Goal: Task Accomplishment & Management: Manage account settings

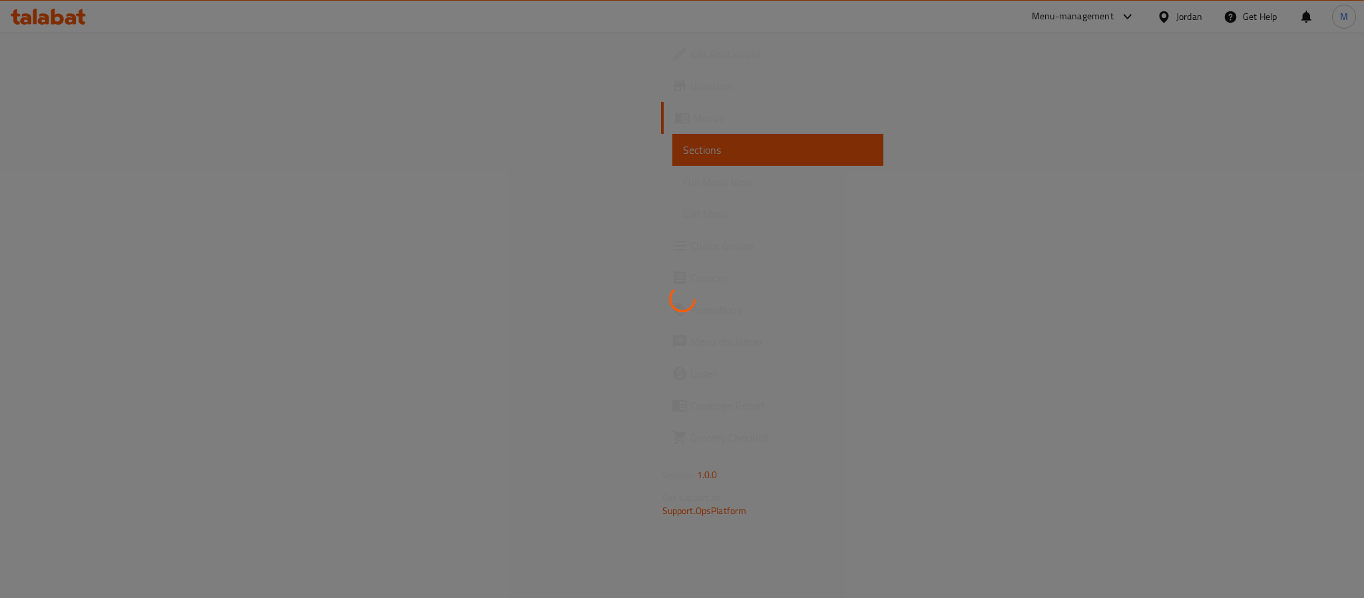
click at [52, 18] on div at bounding box center [682, 299] width 1364 height 598
click at [47, 18] on div at bounding box center [682, 299] width 1364 height 598
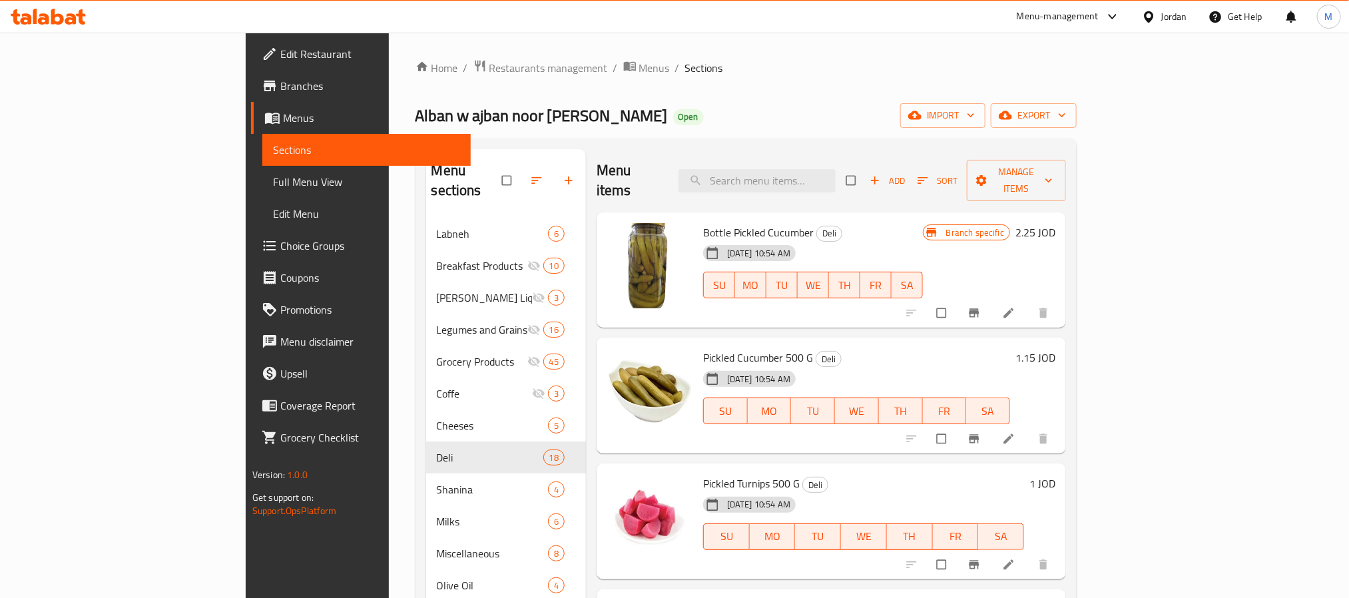
click at [58, 5] on div at bounding box center [48, 16] width 97 height 27
click at [61, 18] on icon at bounding box center [57, 17] width 13 height 16
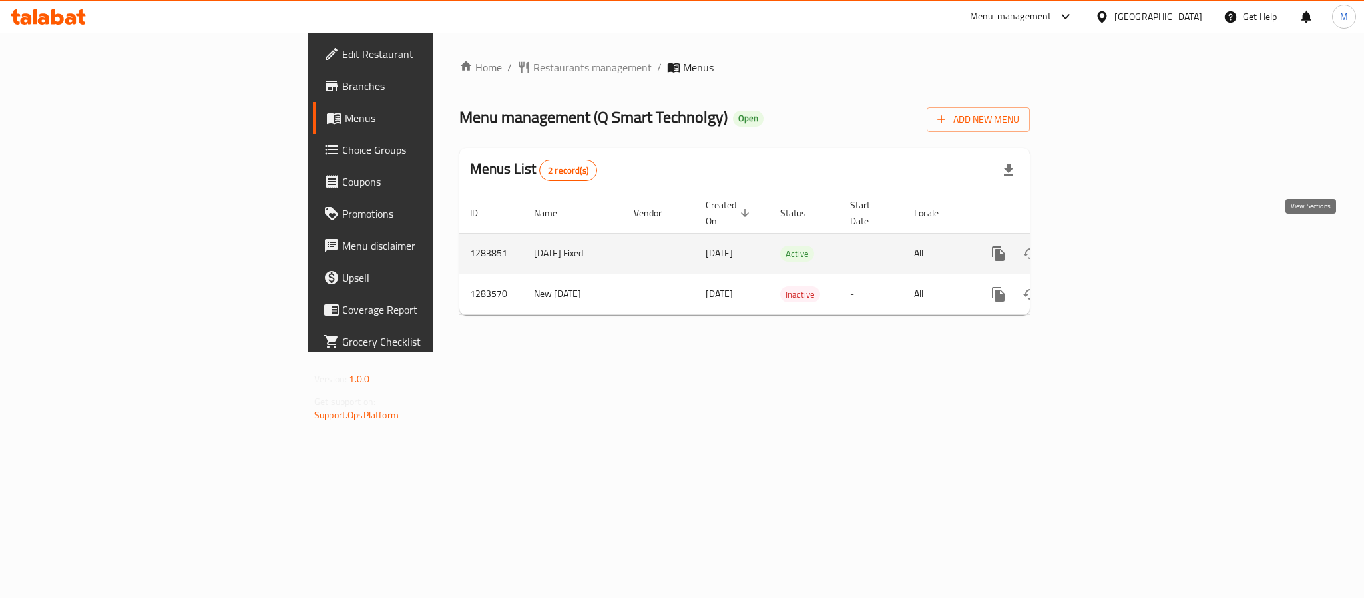
click at [1102, 246] on icon "enhanced table" at bounding box center [1094, 254] width 16 height 16
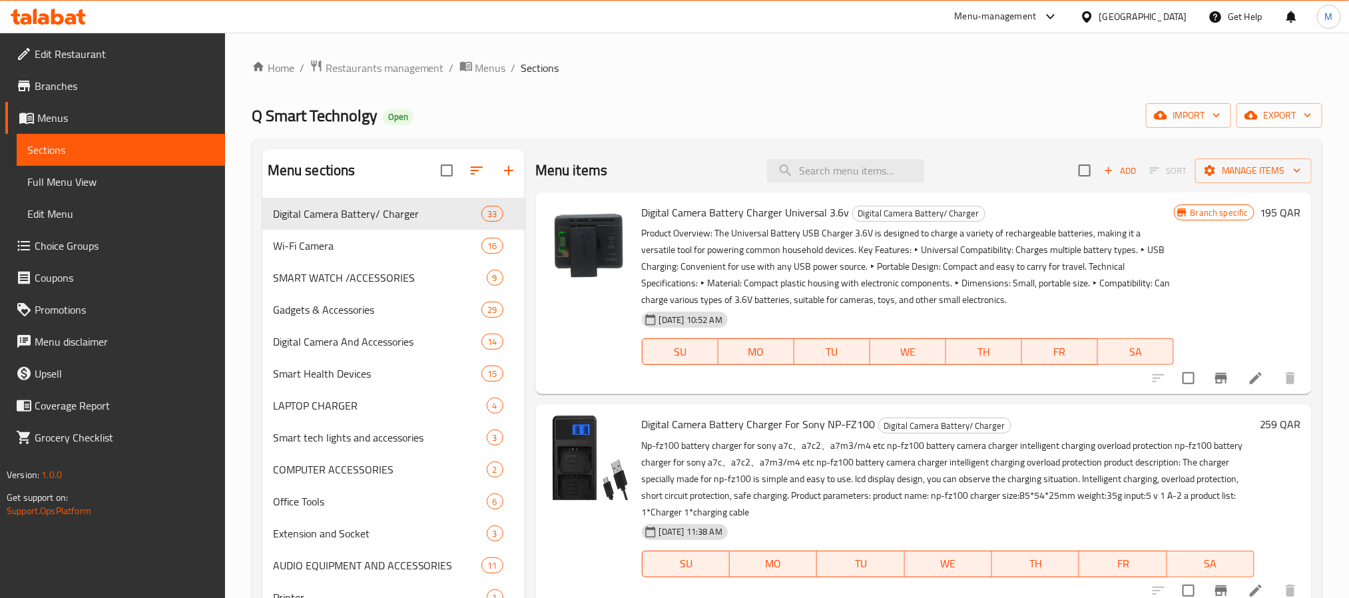
click at [785, 102] on div "Home / Restaurants management / Menus / Sections Q Smart Technolgy Open import …" at bounding box center [787, 535] width 1070 height 953
drag, startPoint x: 783, startPoint y: 101, endPoint x: 657, endPoint y: 96, distance: 126.6
click at [658, 96] on div "Home / Restaurants management / Menus / Sections Q Smart Technolgy Open import …" at bounding box center [787, 535] width 1070 height 953
click at [821, 174] on input "search" at bounding box center [845, 170] width 157 height 23
paste input "LIGHTNING TO 3.5 JACK Earphone Adapter"
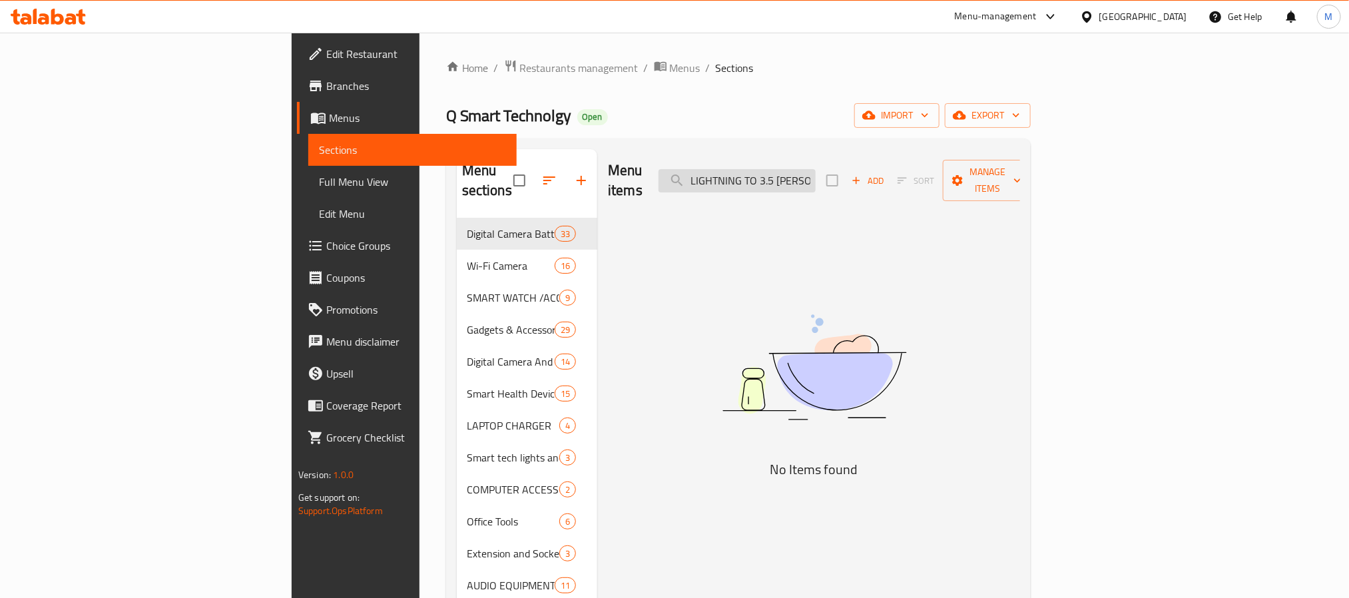
click at [815, 172] on input "LIGHTNING TO 3.5 JACK Earphone Adapter" at bounding box center [736, 180] width 157 height 23
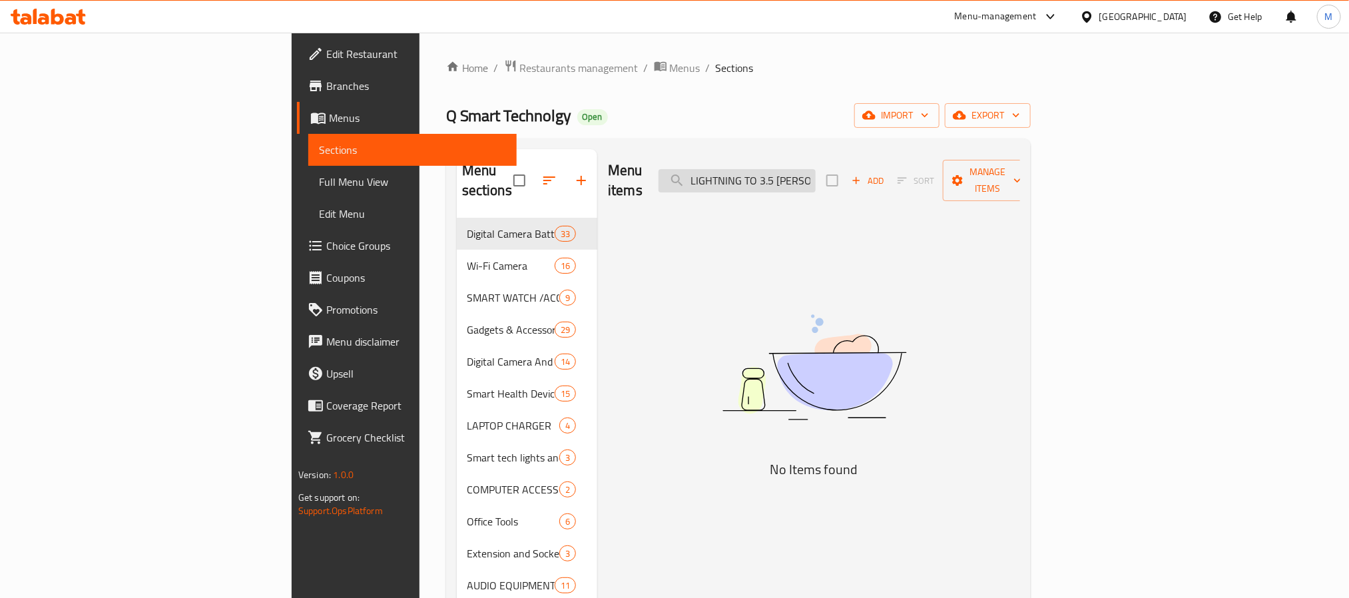
paste input "LIGHTNING"
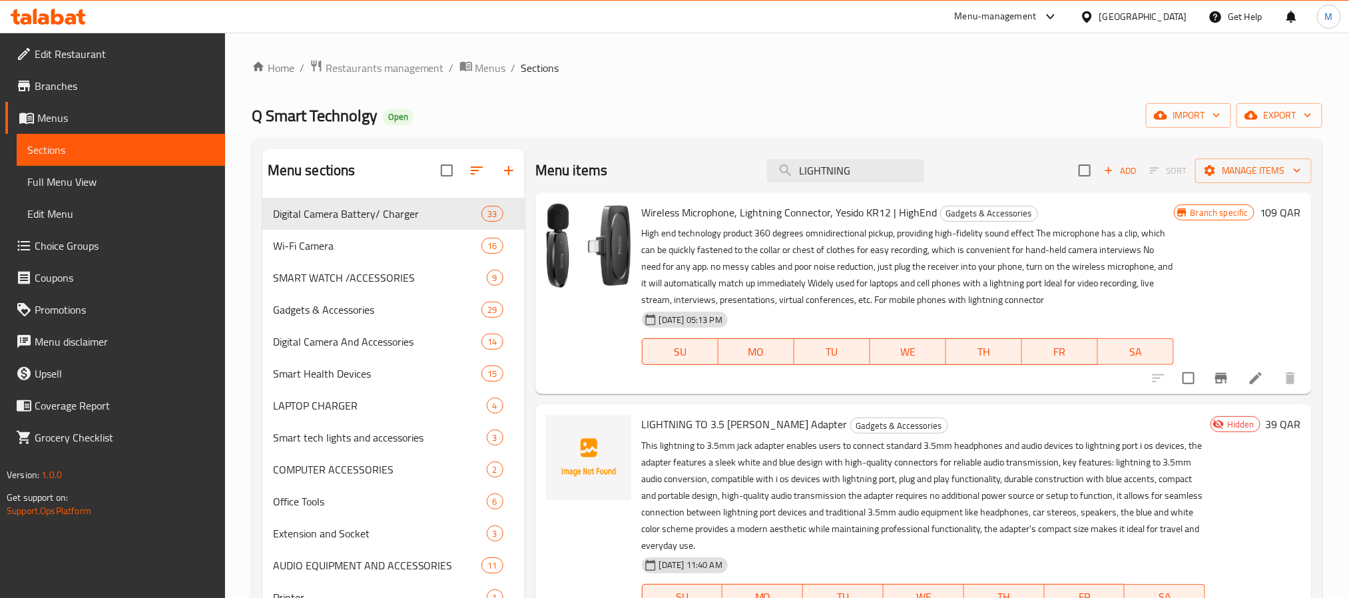
scroll to position [200, 0]
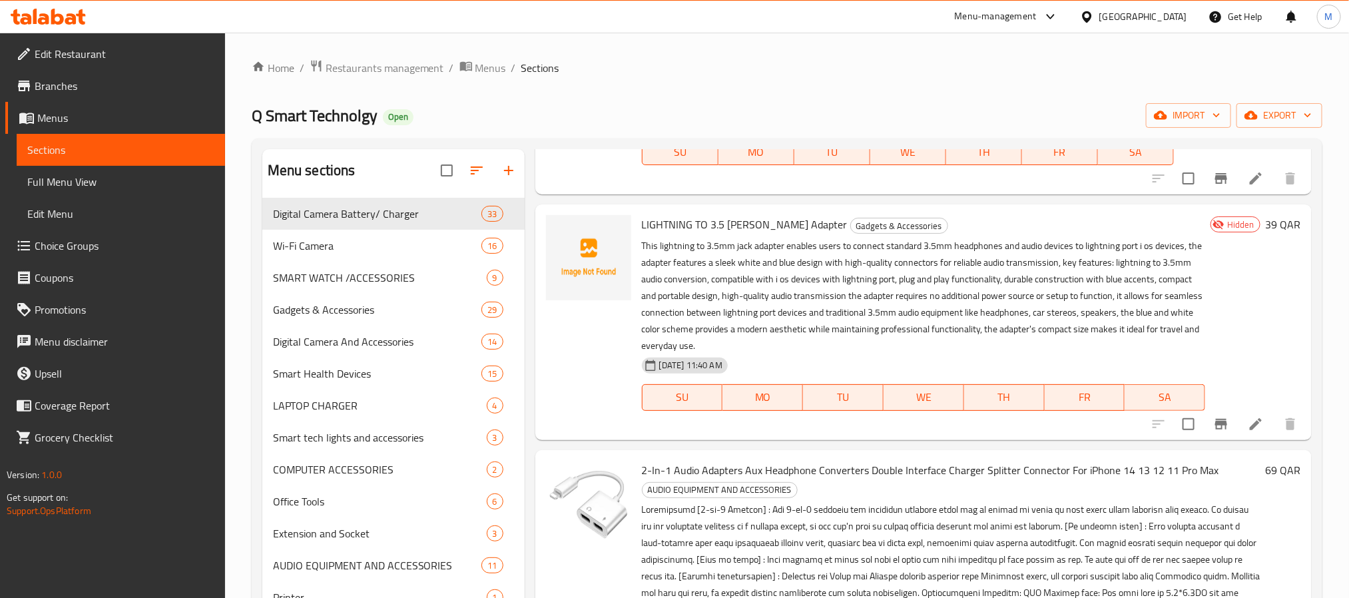
click at [666, 224] on span "LIGHTNING TO 3.5 JACK Earphone Adapter" at bounding box center [745, 224] width 206 height 20
copy h6 "LIGHTNING TO 3.5 JACK Earphone Adapter"
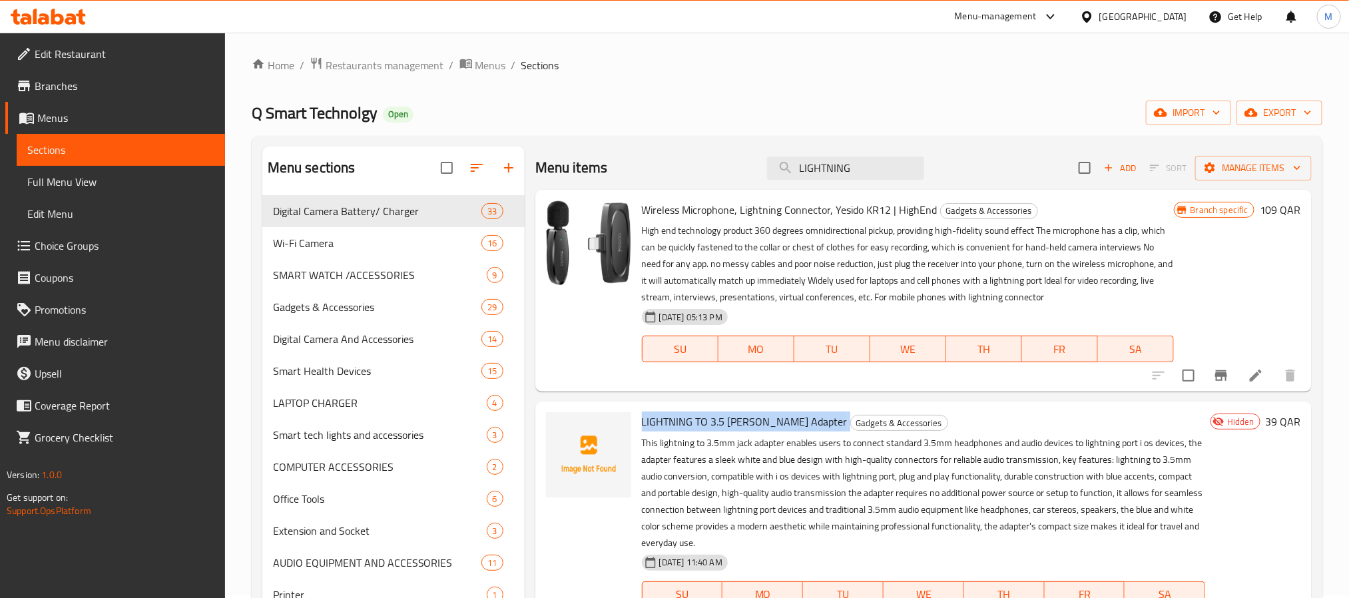
scroll to position [0, 0]
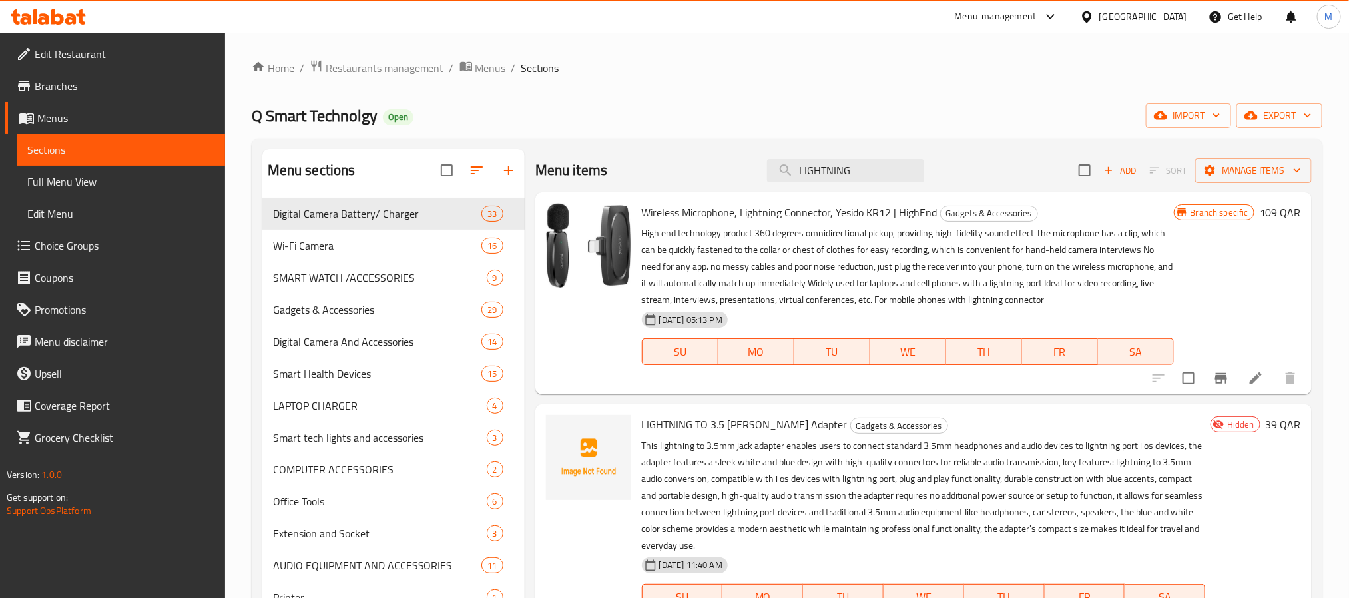
click at [803, 186] on div "Menu items LIGHTNING Add Sort Manage items" at bounding box center [923, 170] width 776 height 43
click at [805, 176] on input "LIGHTNING" at bounding box center [845, 170] width 157 height 23
paste input "Audio Cable, XLR Cable, Microphone XLR Male to Female Audio Cable"
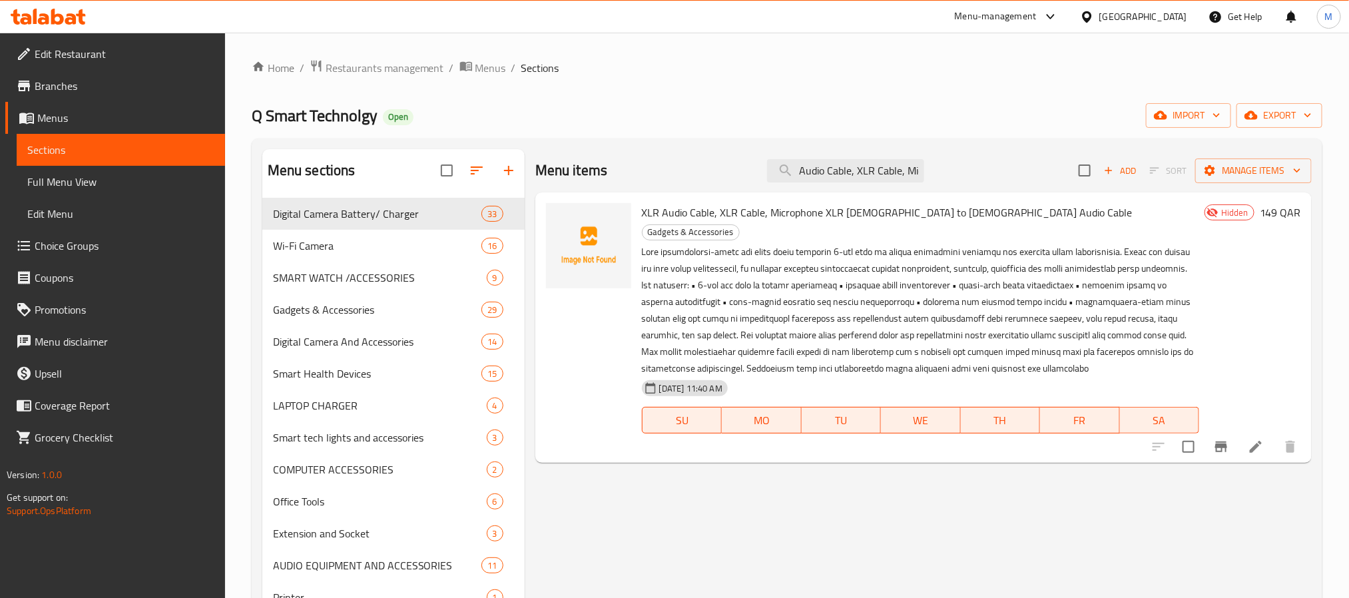
click at [742, 208] on span "XLR Audio Cable, XLR Cable, Microphone XLR Male to Female Audio Cable" at bounding box center [887, 212] width 491 height 20
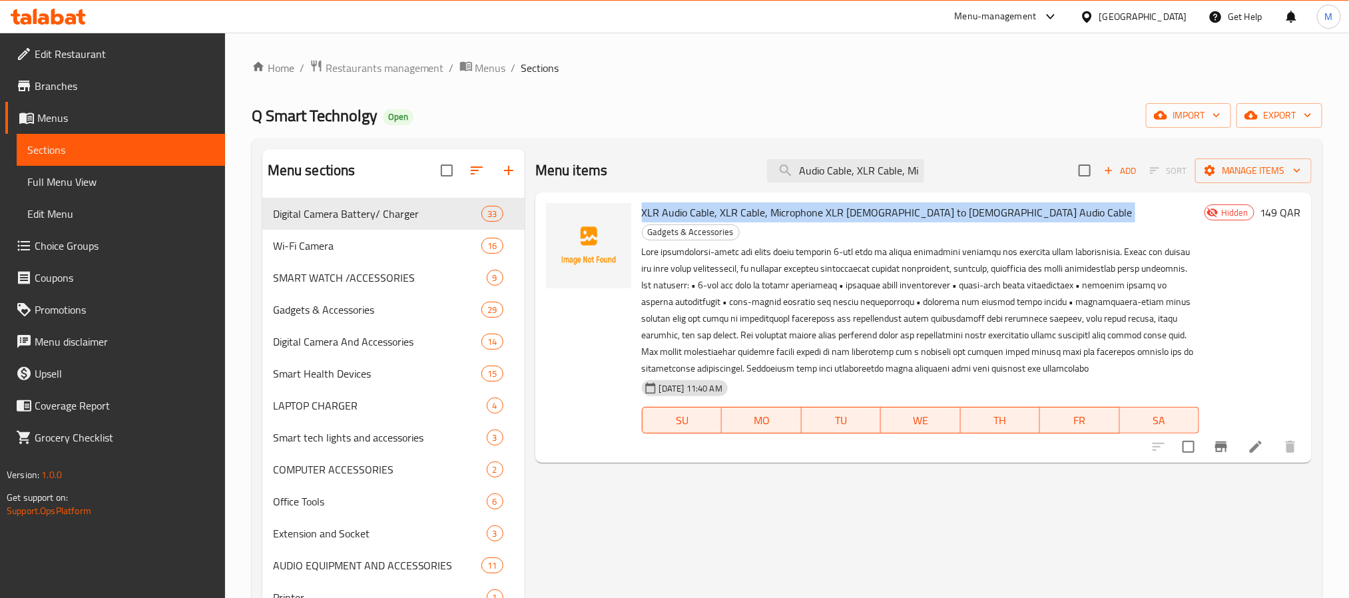
click at [742, 208] on span "XLR Audio Cable, XLR Cable, Microphone XLR Male to Female Audio Cable" at bounding box center [887, 212] width 491 height 20
copy h6 "XLR Audio Cable, XLR Cable, Microphone XLR Male to Female Audio Cable"
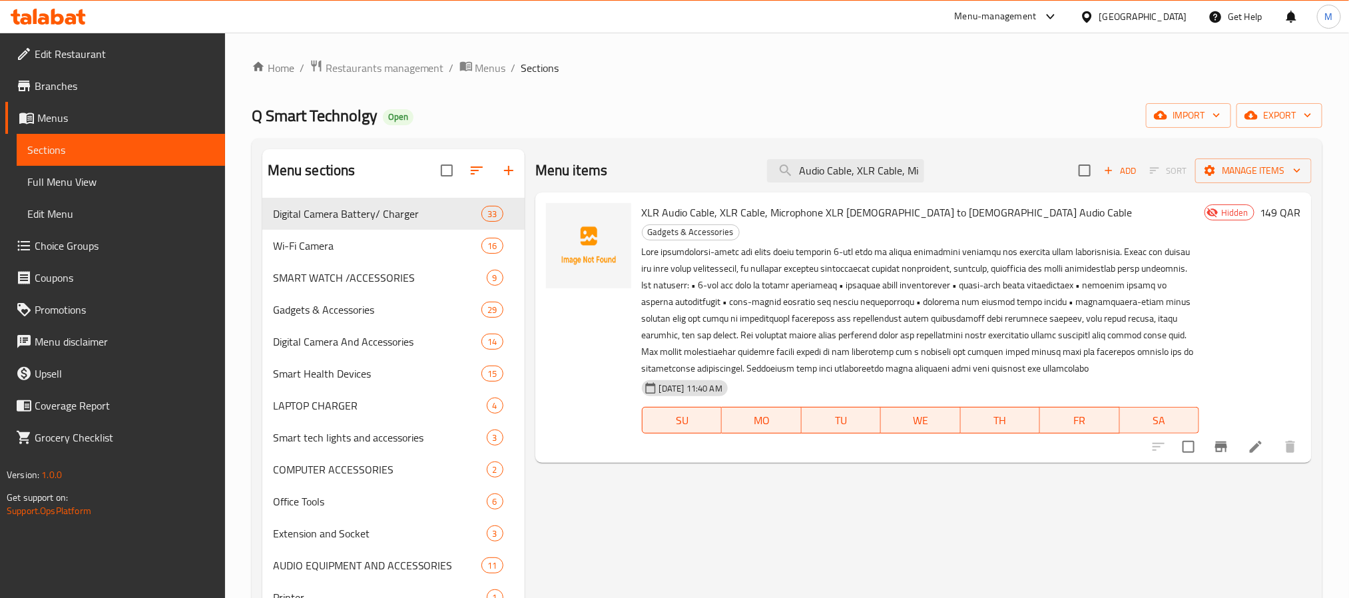
click at [843, 188] on div "Menu items Audio Cable, XLR Cable, Microphone XLR Male to Female Audio Cable Ad…" at bounding box center [923, 170] width 776 height 43
click at [841, 178] on input "Audio Cable, XLR Cable, Microphone XLR Male to Female Audio Cable" at bounding box center [845, 170] width 157 height 23
paste input "VCR Head Cleaner VCR VHS Head Cleaner Reusable Video P"
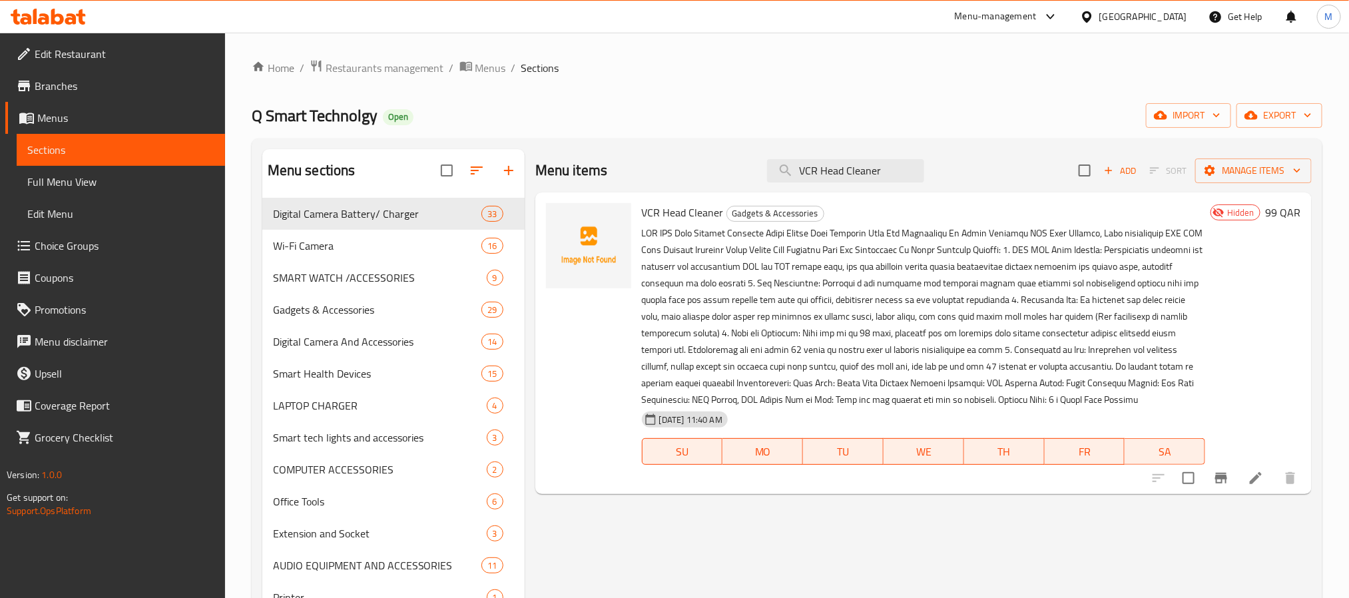
click at [672, 214] on span "VCR Head Cleaner" at bounding box center [683, 212] width 82 height 20
copy h6 "VCR Head Cleaner"
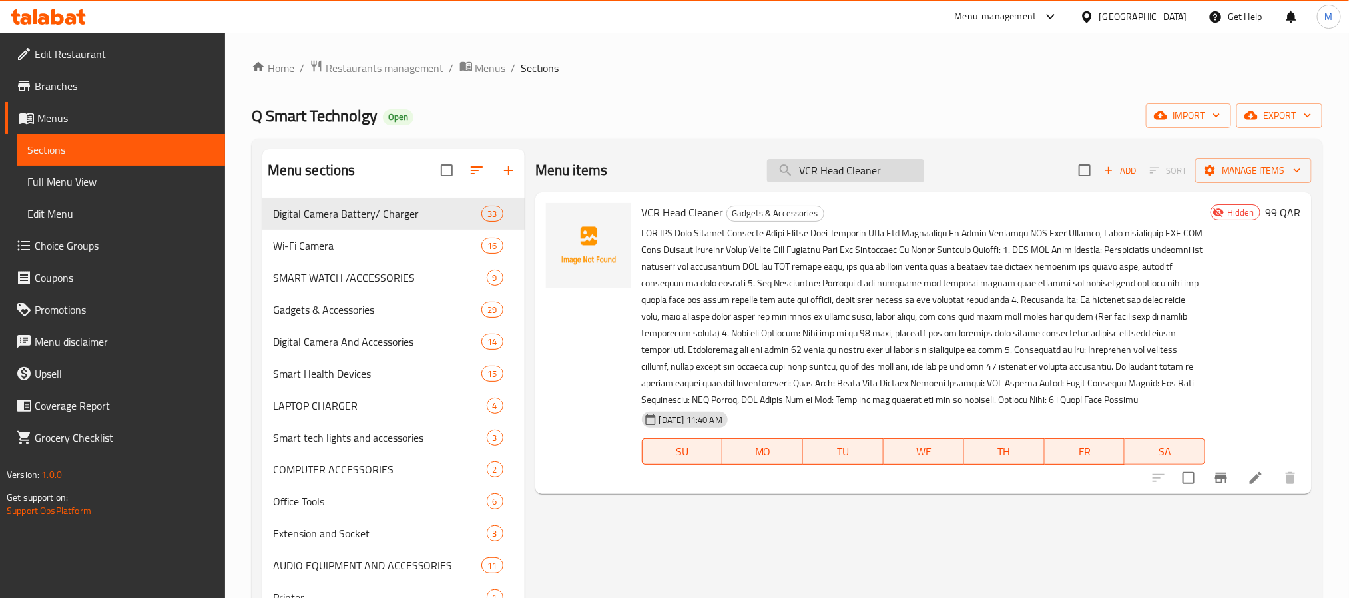
click at [841, 170] on input "VCR Head Cleaner" at bounding box center [845, 170] width 157 height 23
paste input "digital voice recorder device (8gb)"
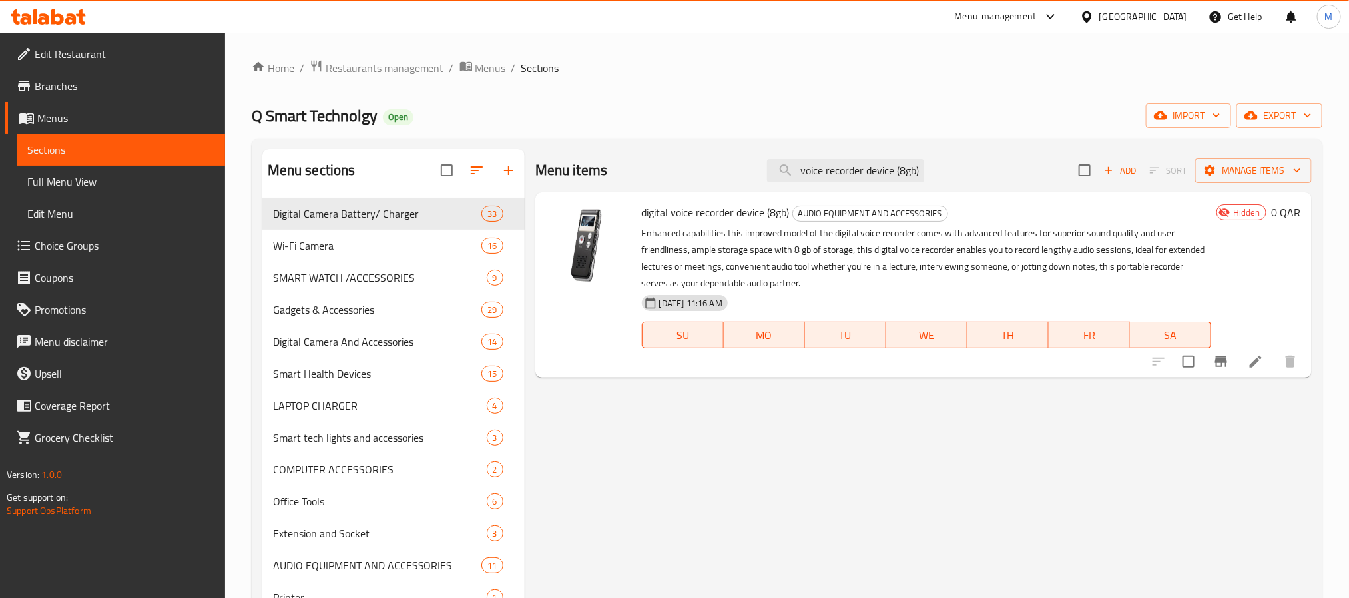
type input "digital voice recorder device (8gb)"
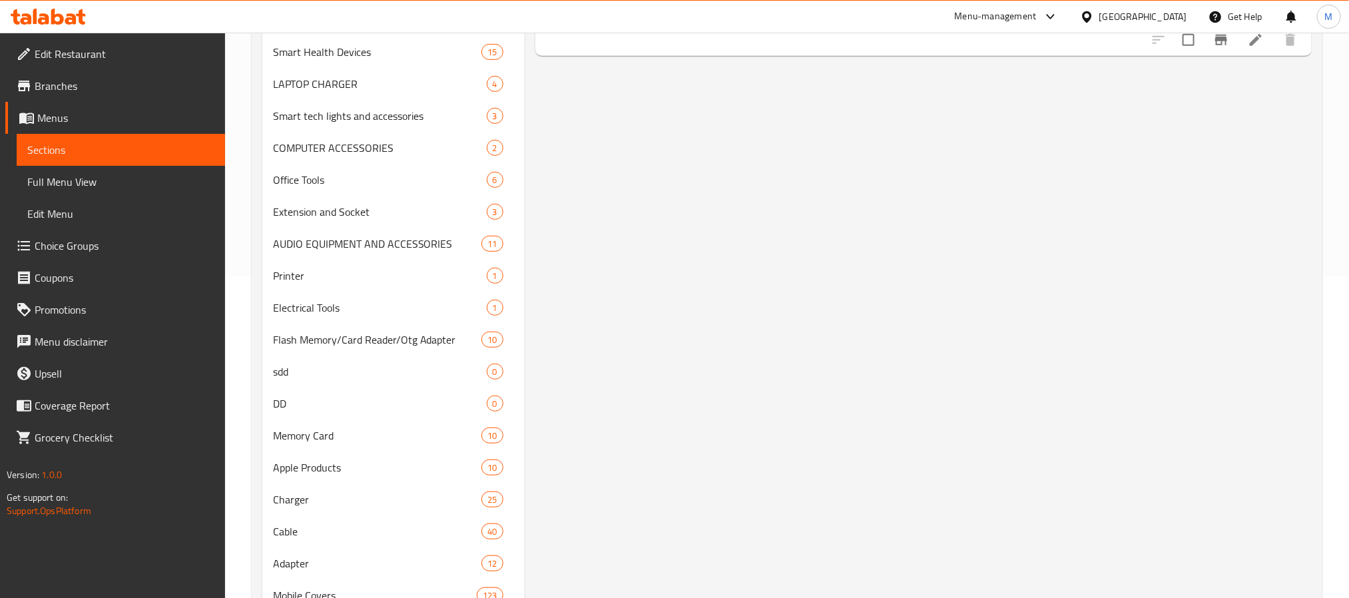
scroll to position [0, 0]
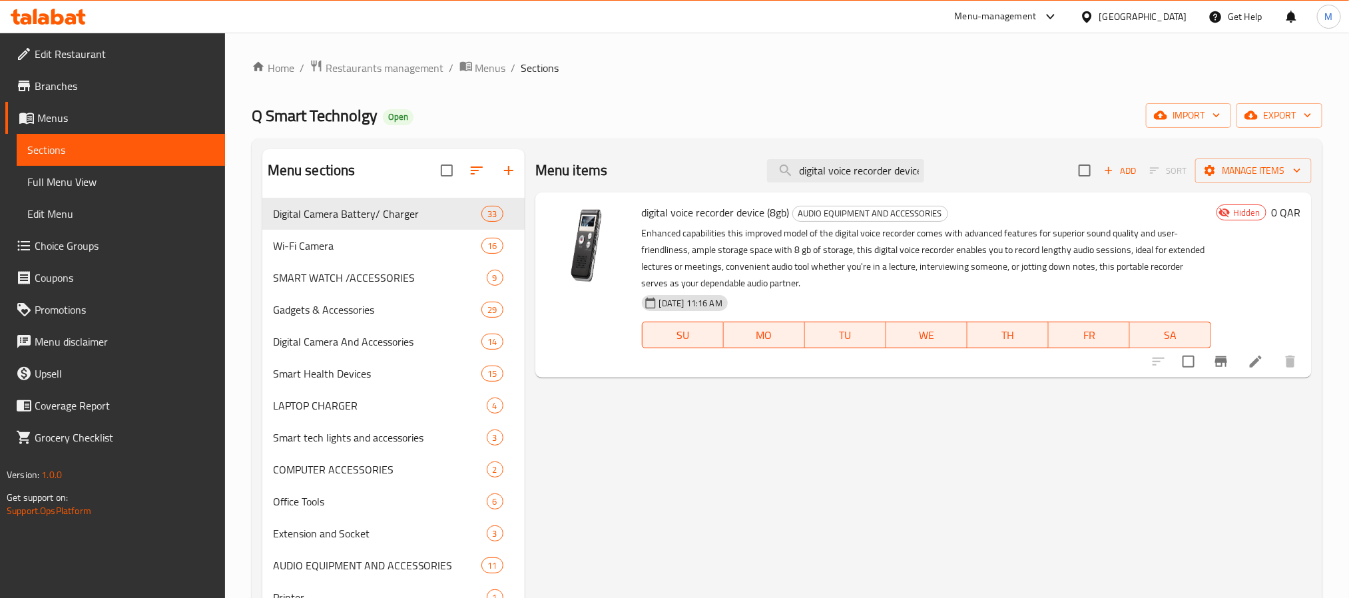
click at [1247, 366] on icon at bounding box center [1255, 361] width 16 height 16
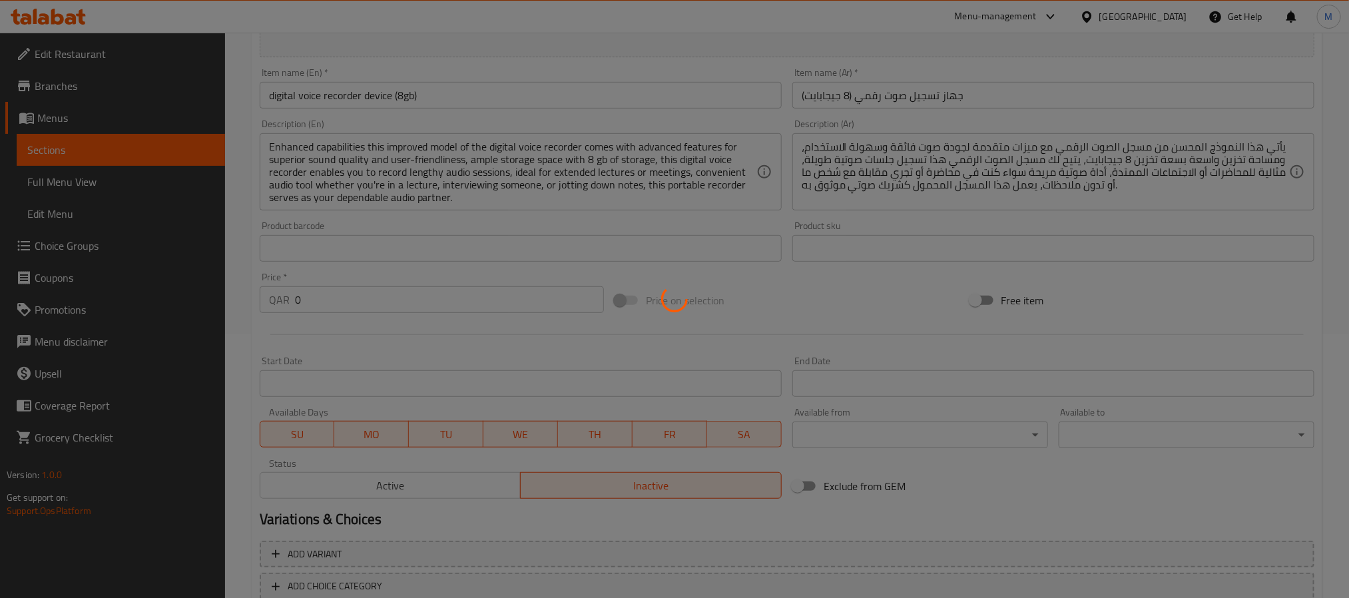
scroll to position [350, 0]
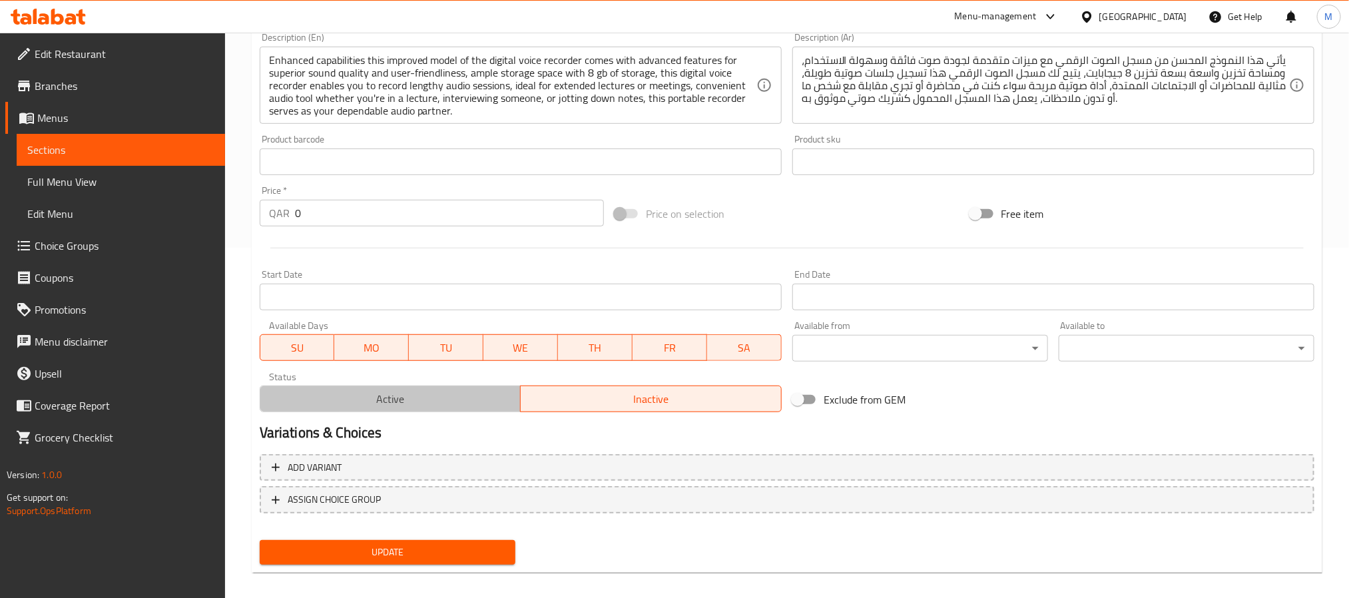
click at [465, 395] on span "Active" at bounding box center [391, 398] width 250 height 19
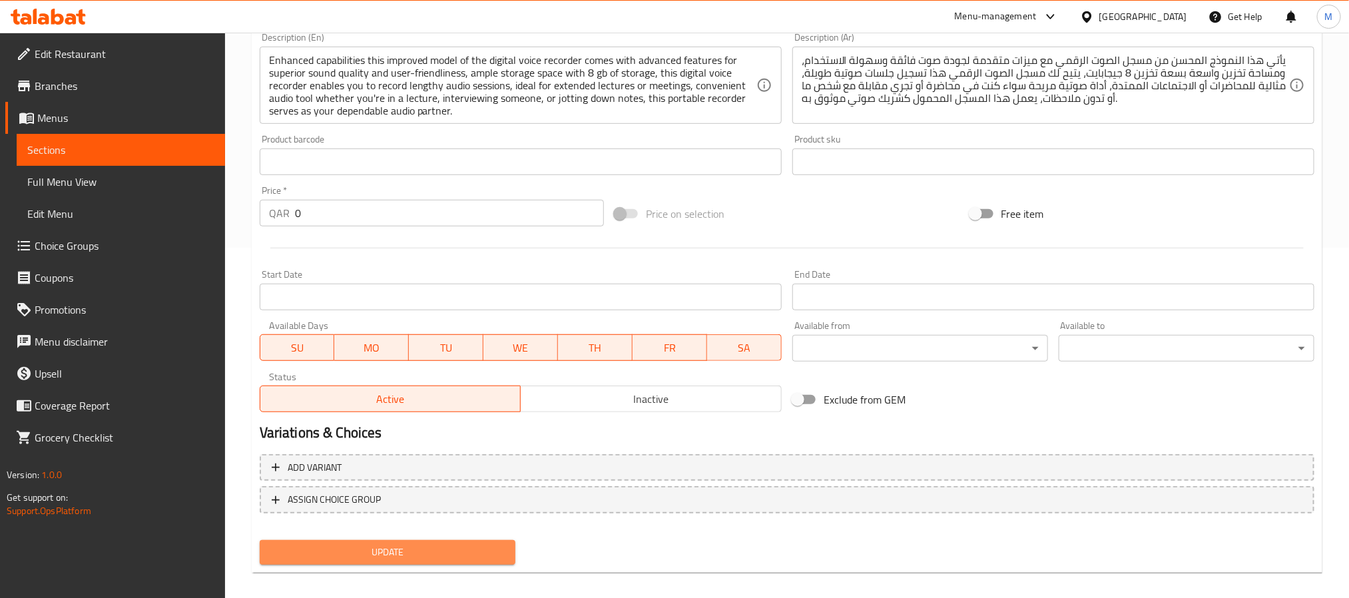
click at [465, 553] on span "Update" at bounding box center [387, 552] width 234 height 17
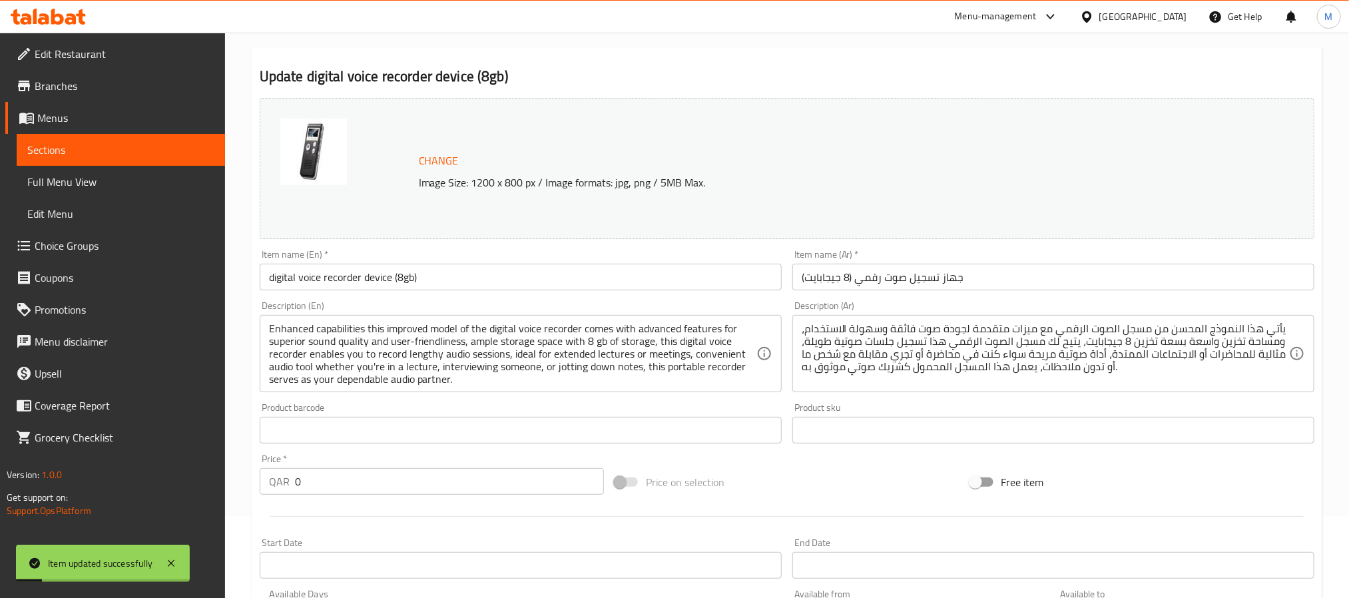
scroll to position [0, 0]
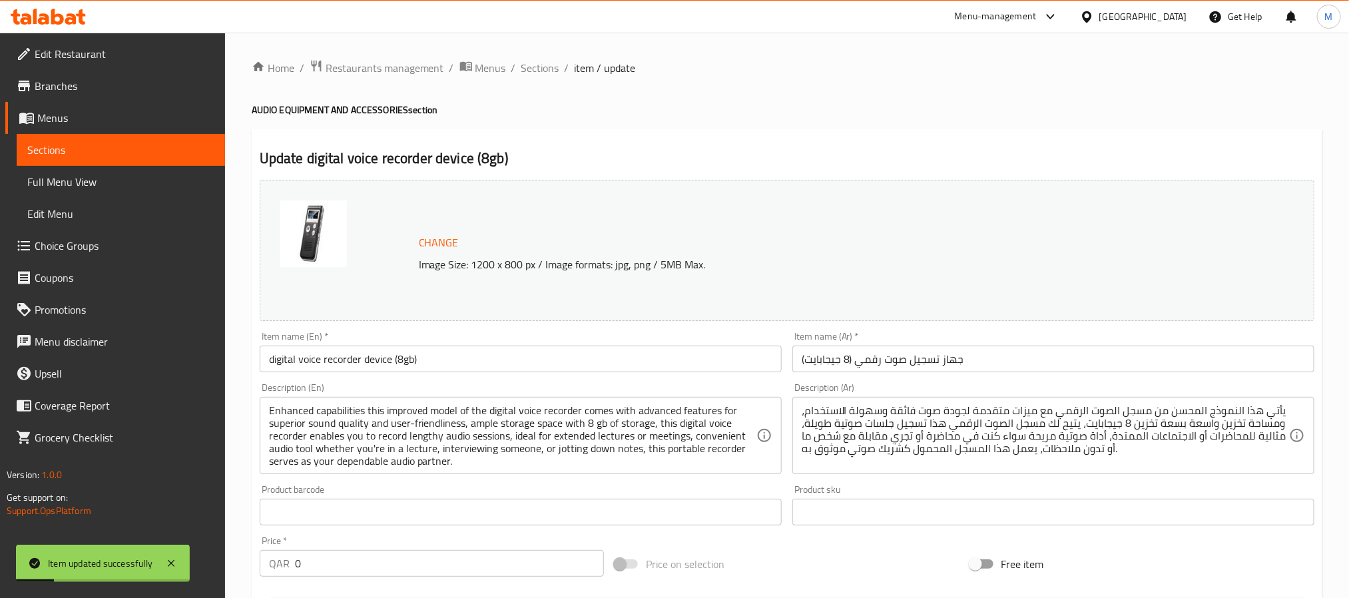
click at [374, 359] on input "digital voice recorder device (8gb)" at bounding box center [521, 358] width 522 height 27
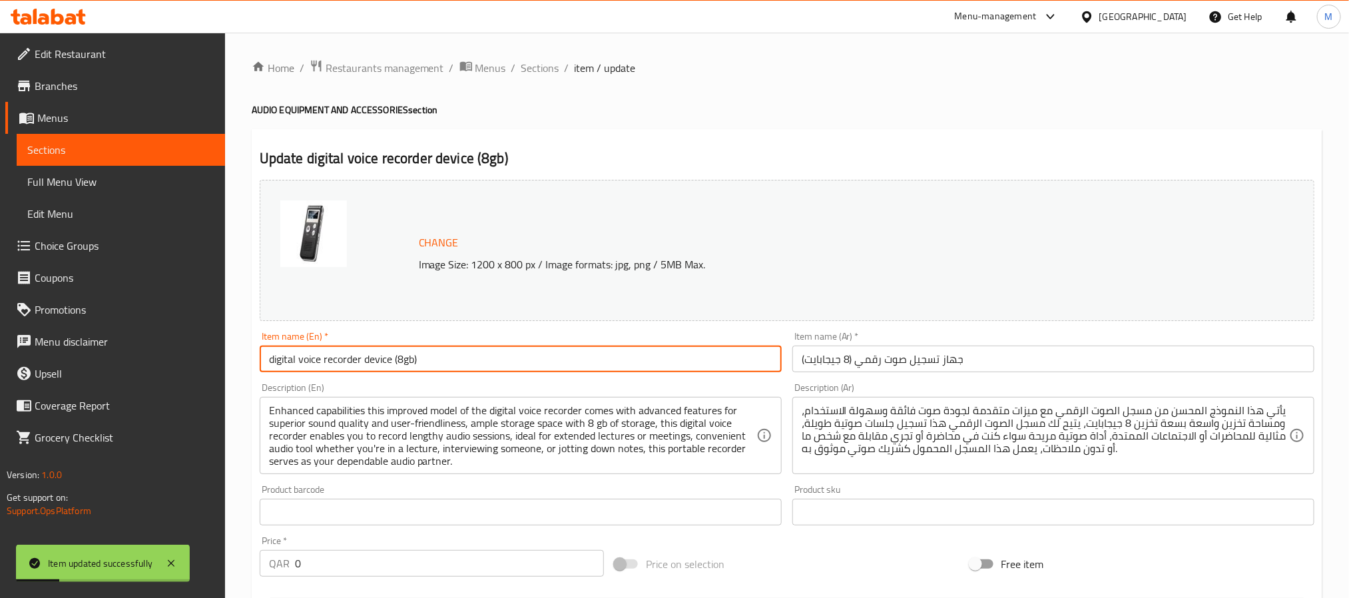
click at [374, 359] on input "digital voice recorder device (8gb)" at bounding box center [521, 358] width 522 height 27
click at [541, 73] on span "Sections" at bounding box center [540, 68] width 38 height 16
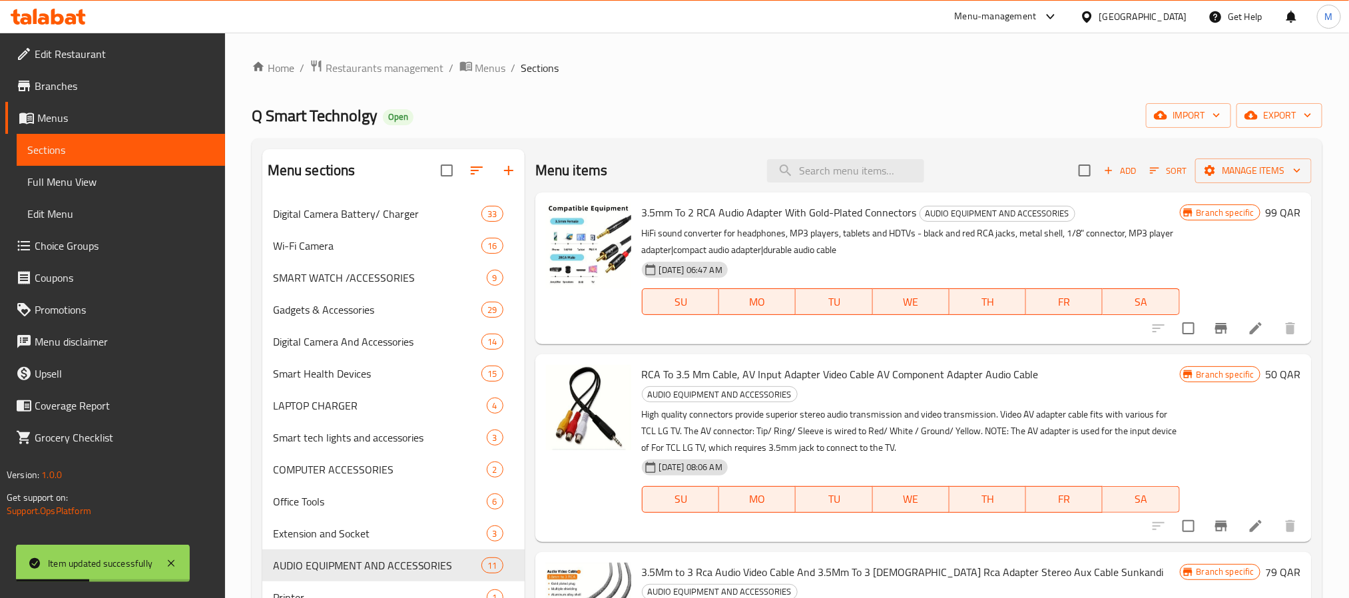
click at [927, 106] on div "Q Smart Technolgy Open import export" at bounding box center [787, 115] width 1070 height 25
click at [857, 192] on div "Menu items Add Sort Manage items" at bounding box center [923, 170] width 776 height 43
click at [853, 178] on input "search" at bounding box center [845, 170] width 157 height 23
paste input "digital voice recorder device (8gb)"
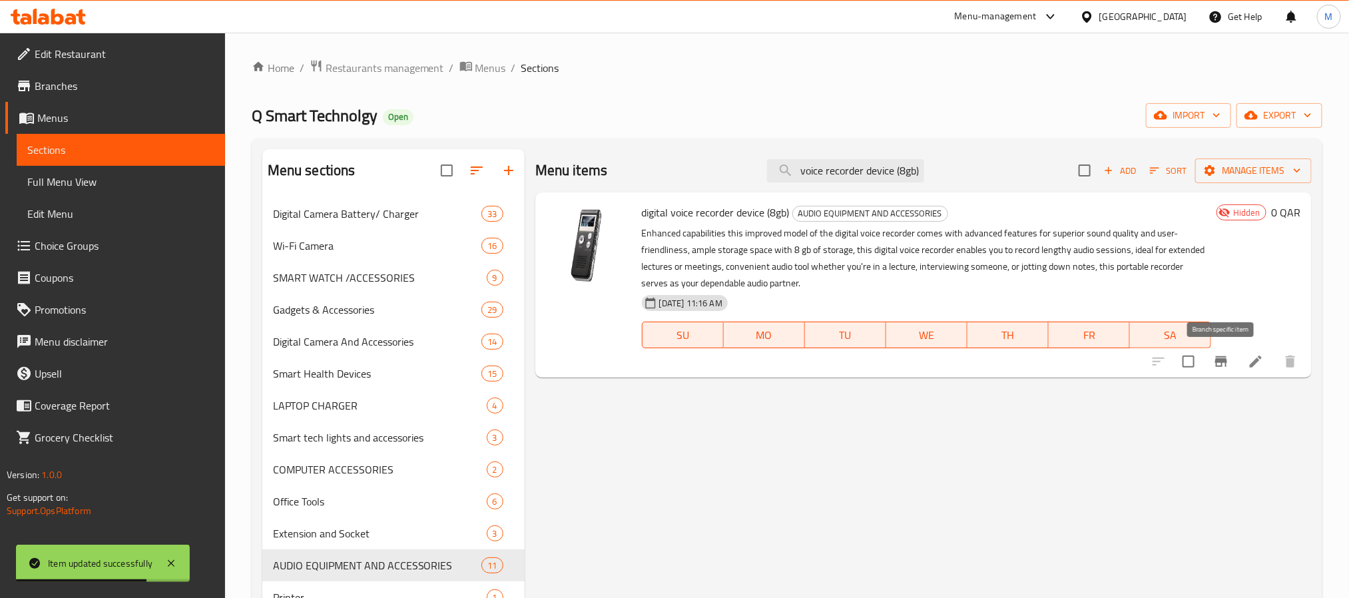
click at [1216, 360] on icon "Branch-specific-item" at bounding box center [1221, 361] width 12 height 11
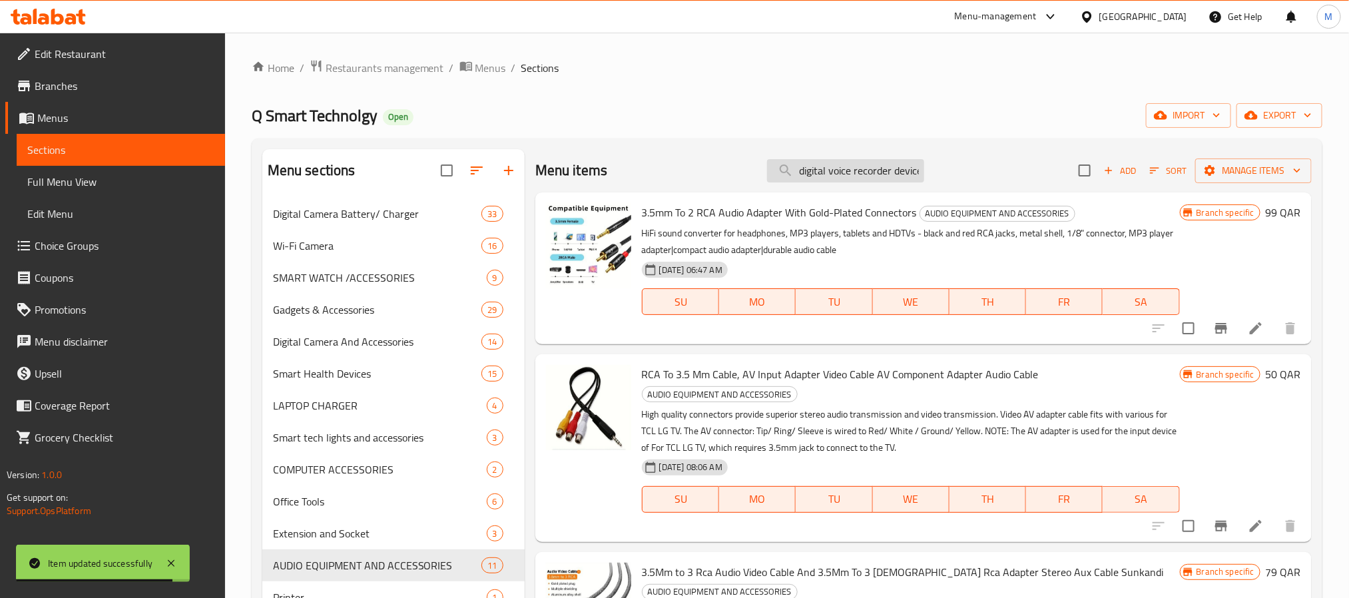
click at [871, 178] on input "digital voice recorder device (8gb)" at bounding box center [845, 170] width 157 height 23
type input "digital voice recorder device (8gb)"
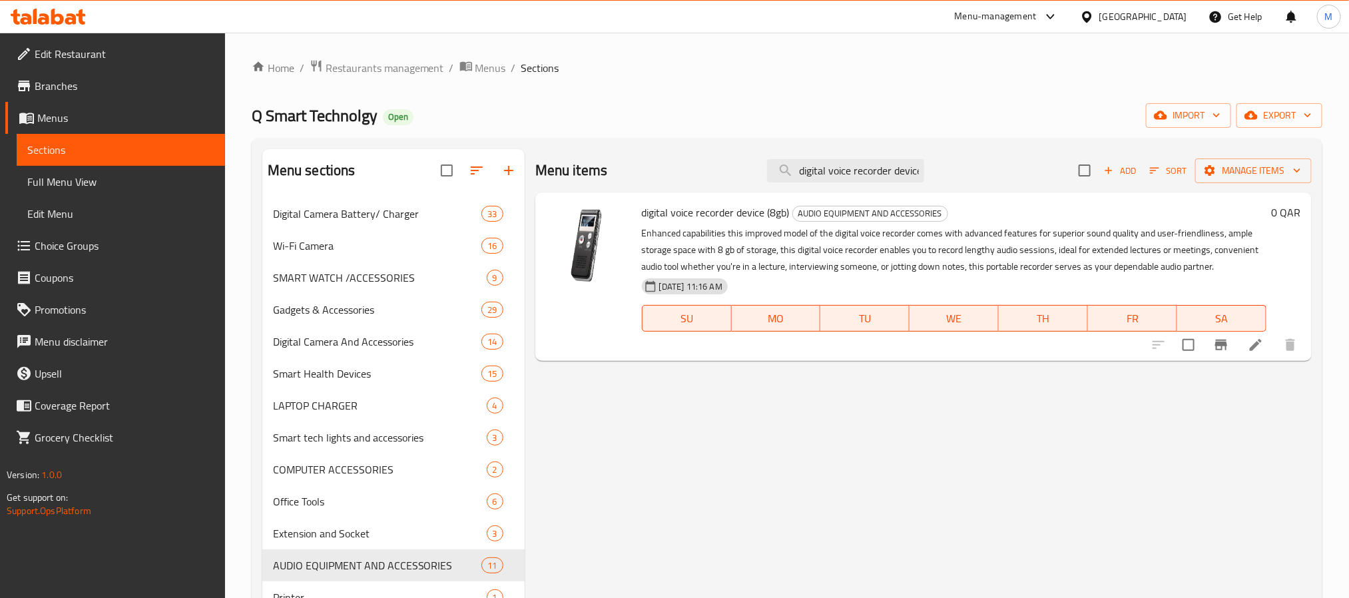
click at [1221, 344] on icon "Branch-specific-item" at bounding box center [1221, 344] width 12 height 11
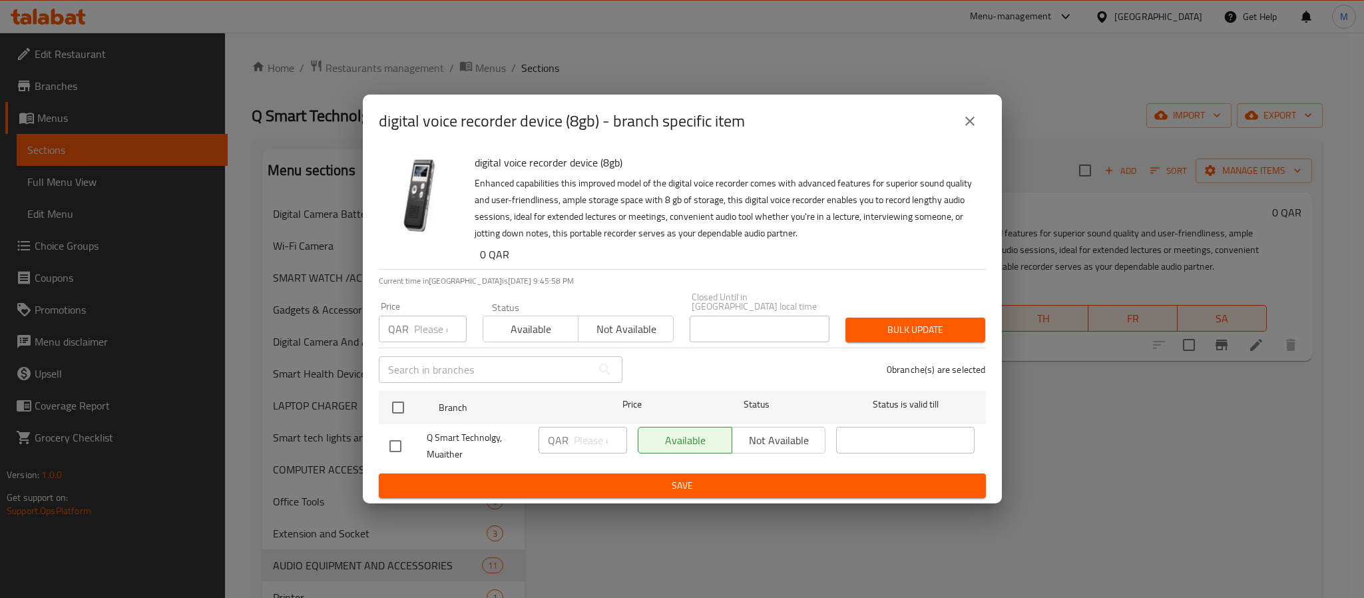
click at [974, 126] on icon "close" at bounding box center [970, 121] width 16 height 16
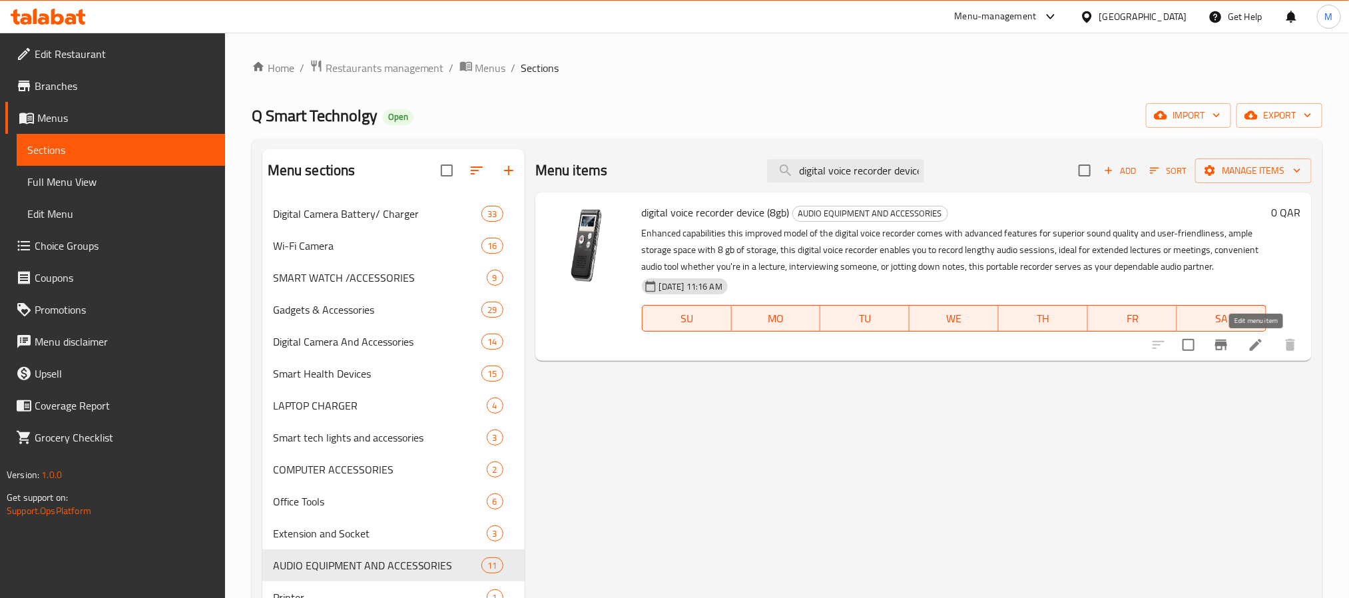
click at [1259, 348] on icon at bounding box center [1255, 345] width 16 height 16
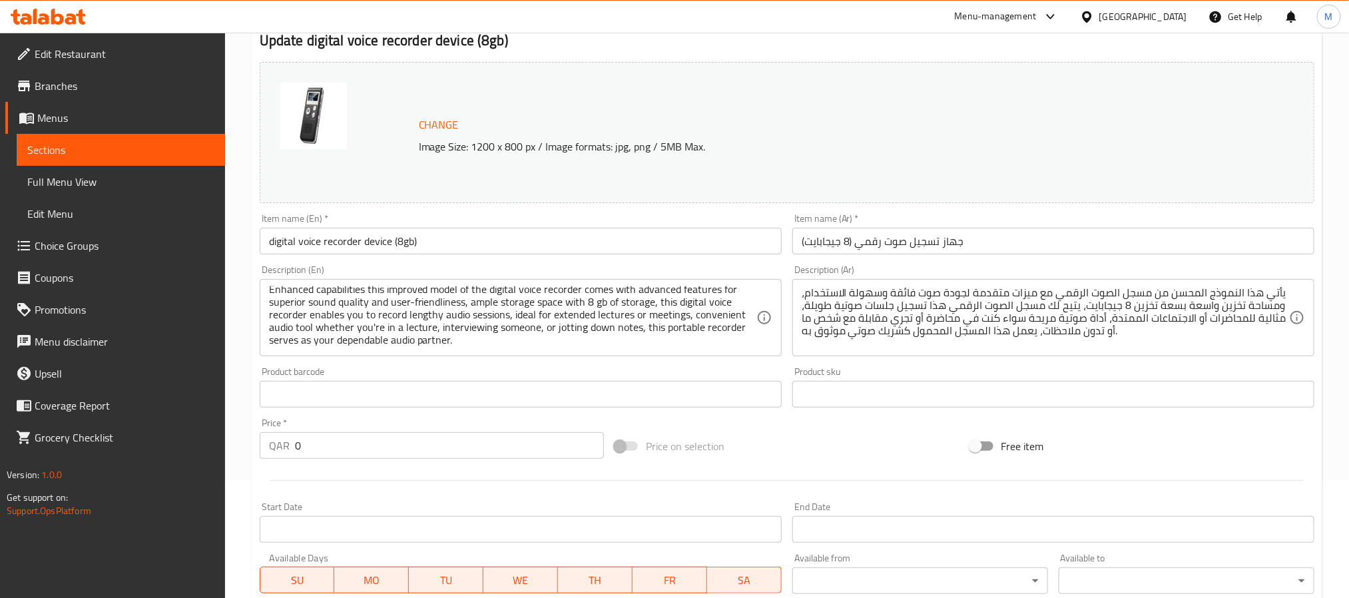
scroll to position [360, 0]
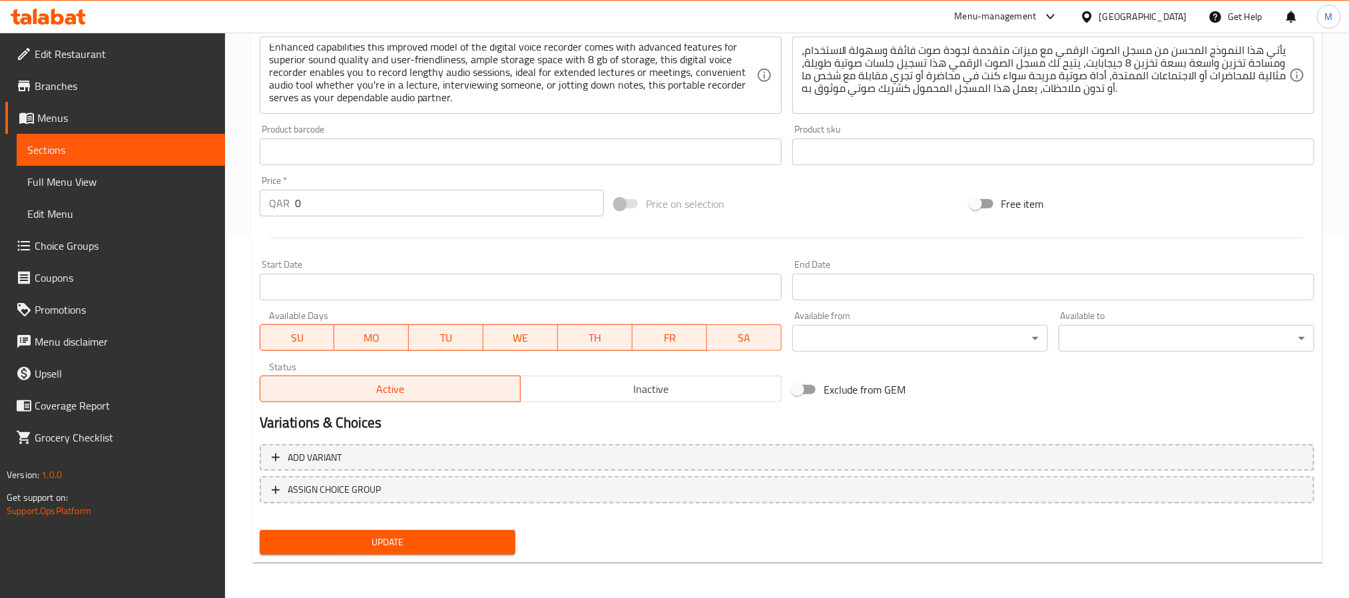
click at [666, 399] on button "Inactive" at bounding box center [651, 388] width 262 height 27
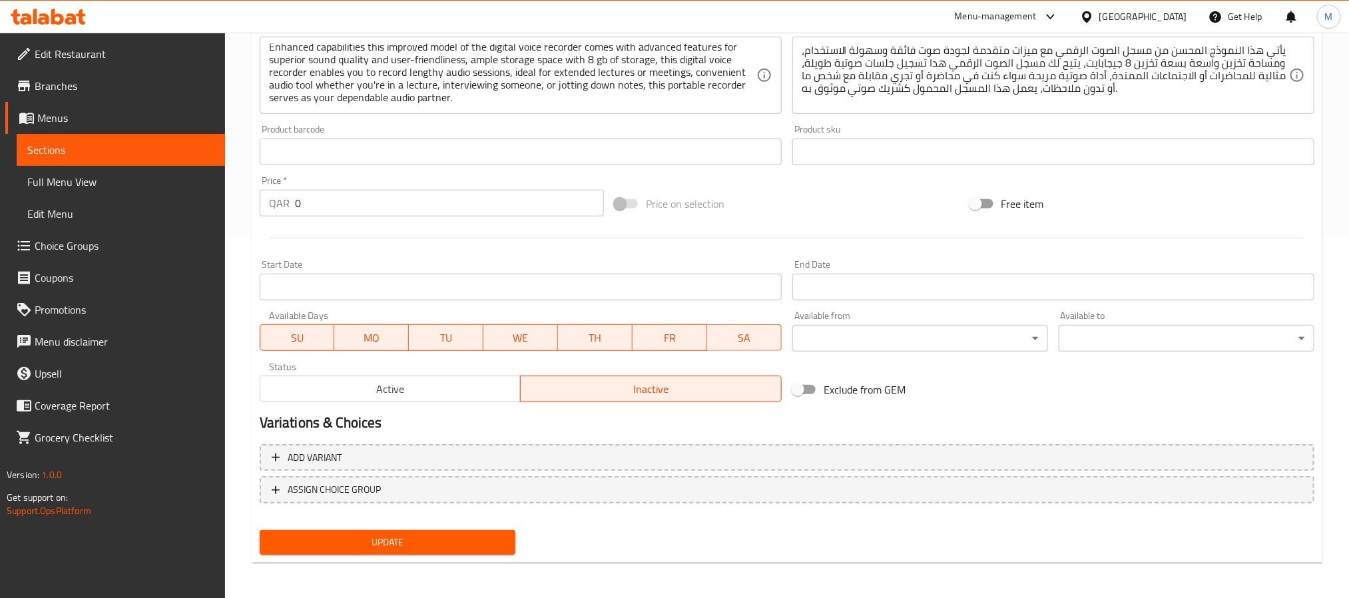
click at [476, 519] on div "Add variant ASSIGN CHOICE GROUP" at bounding box center [786, 482] width 1065 height 87
click at [475, 536] on span "Update" at bounding box center [387, 542] width 234 height 17
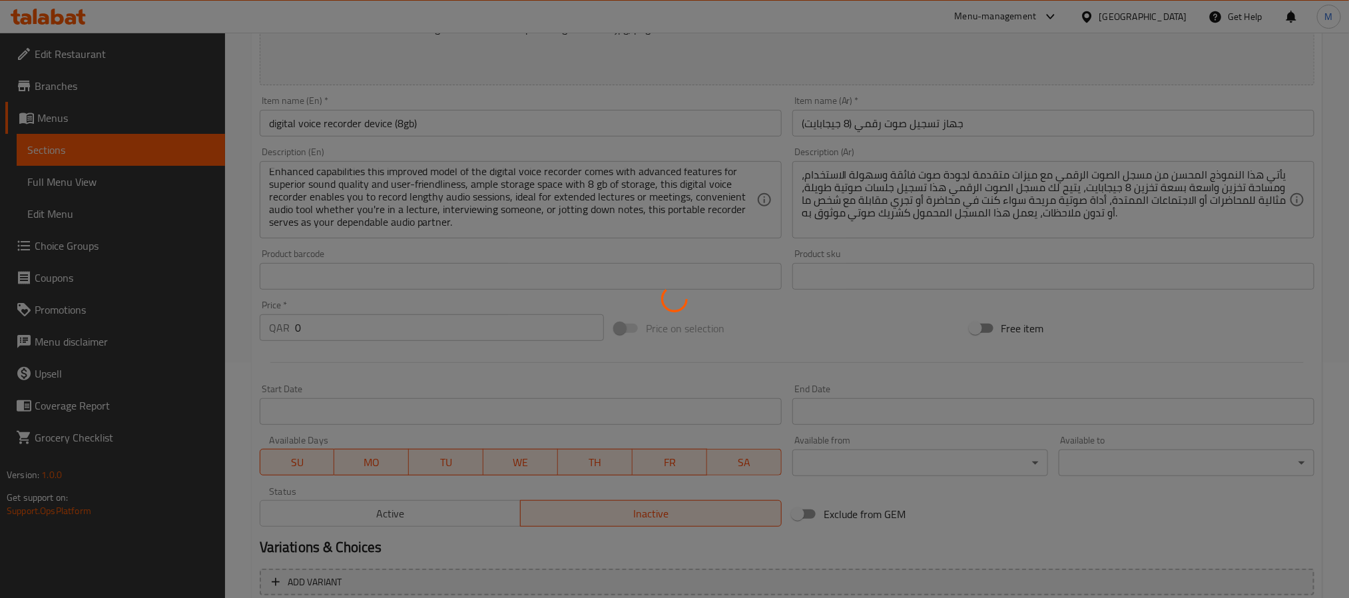
scroll to position [0, 0]
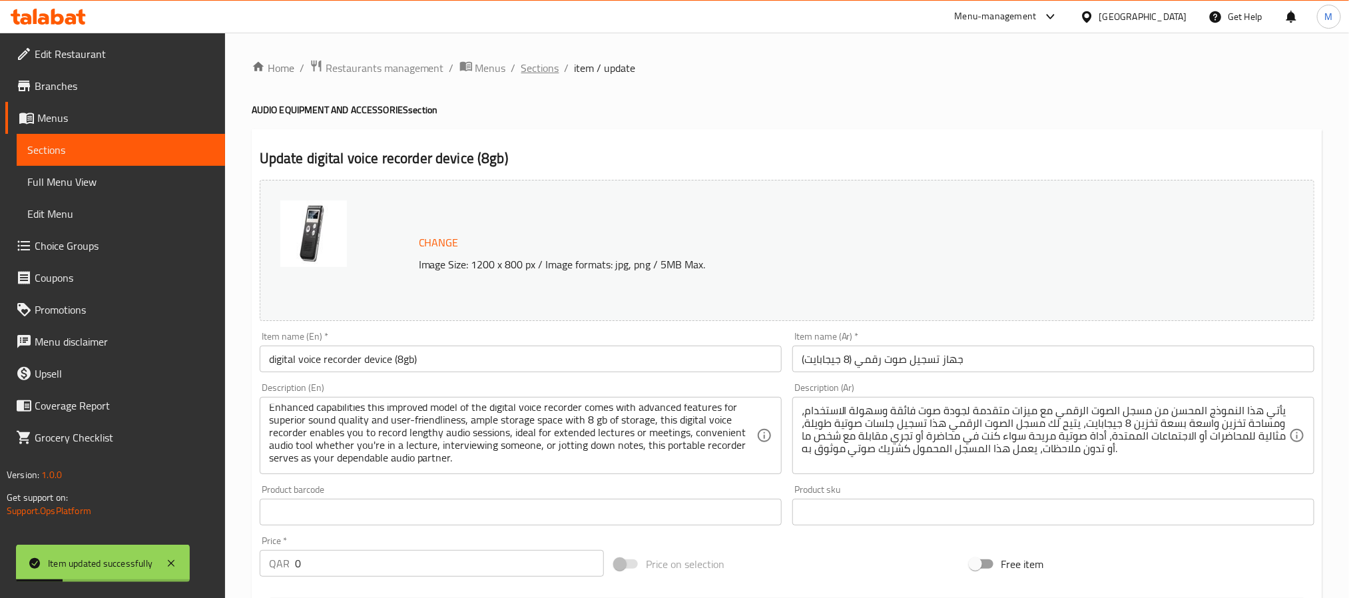
click at [533, 71] on span "Sections" at bounding box center [540, 68] width 38 height 16
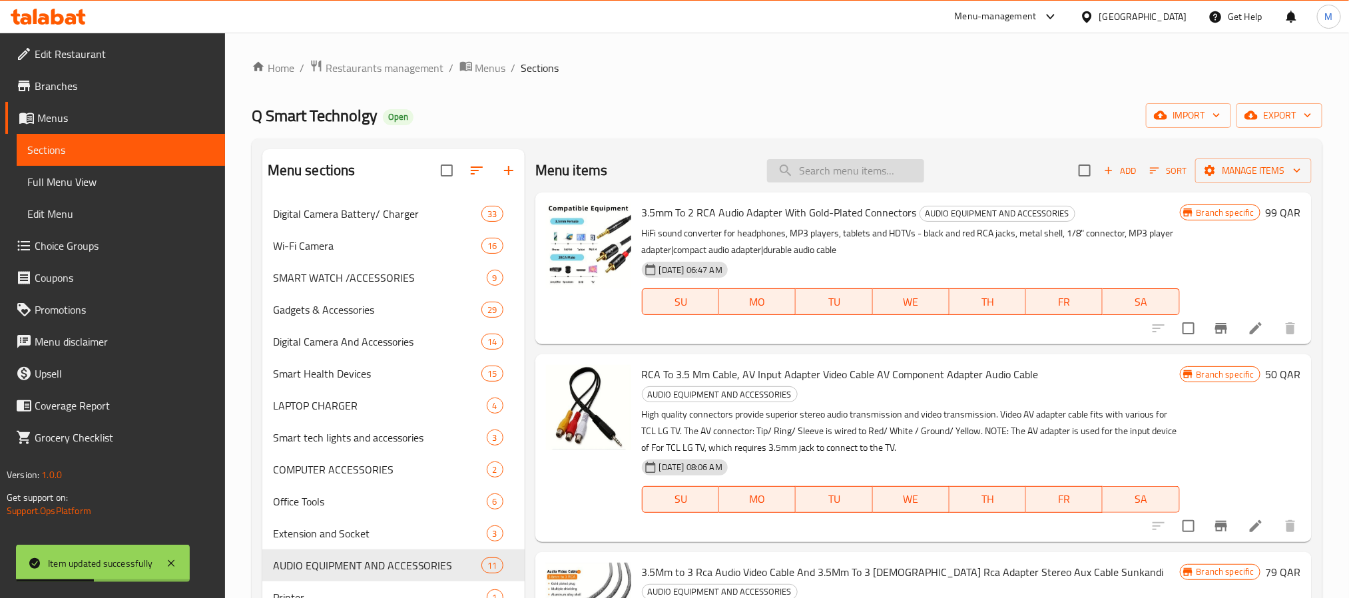
click at [849, 178] on input "search" at bounding box center [845, 170] width 157 height 23
paste input "digital voice recorder device (8gb)"
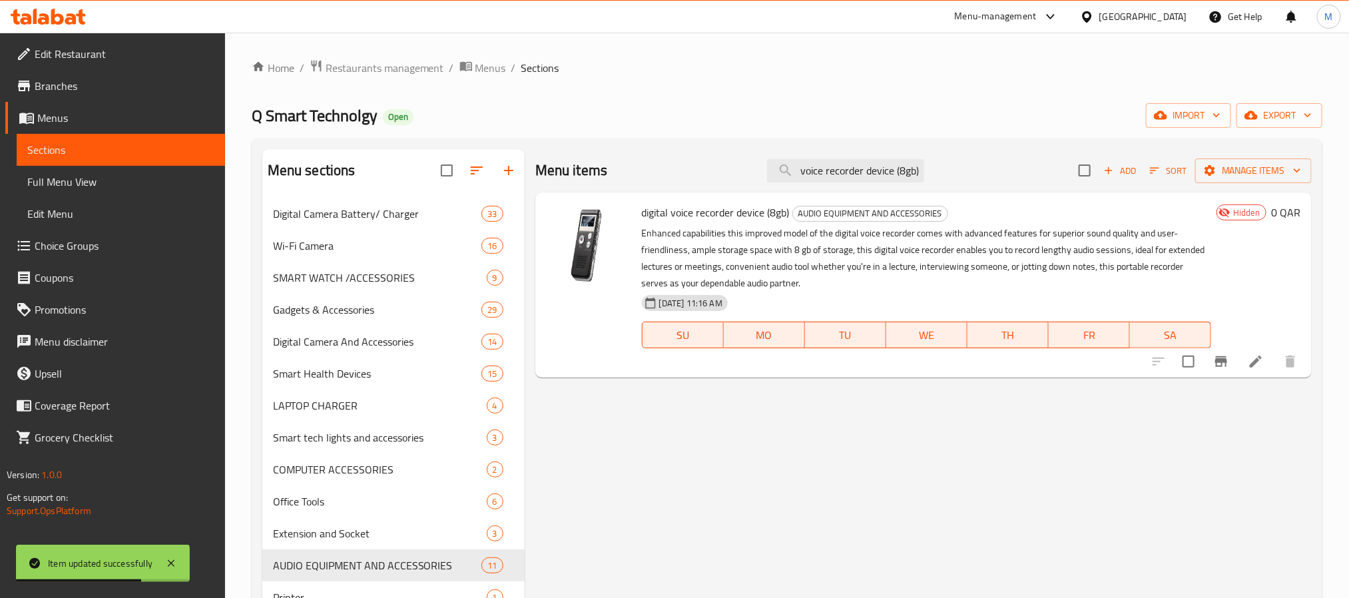
type input "digital voice recorder device (8gb)"
click at [45, 1] on div "Menu-management Qatar Get Help M" at bounding box center [674, 17] width 1349 height 32
click at [44, 19] on icon at bounding box center [43, 18] width 11 height 11
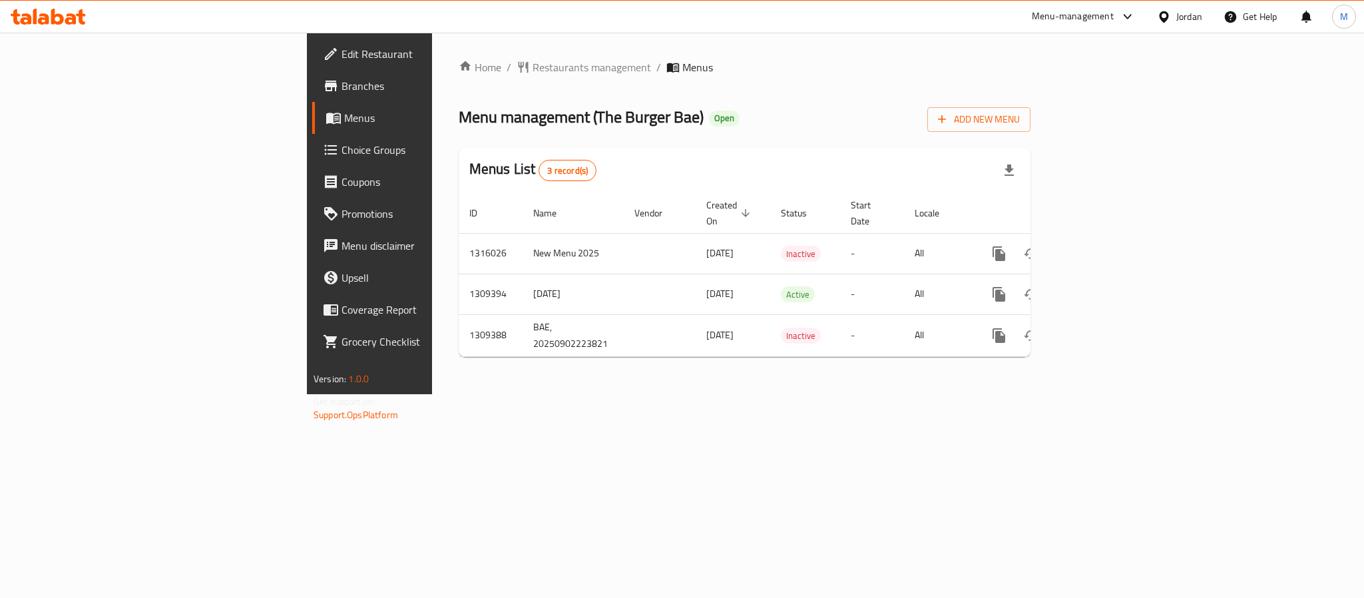
click at [853, 126] on div "Menu management ( The Burger Bae ) Open Add New Menu" at bounding box center [745, 117] width 572 height 30
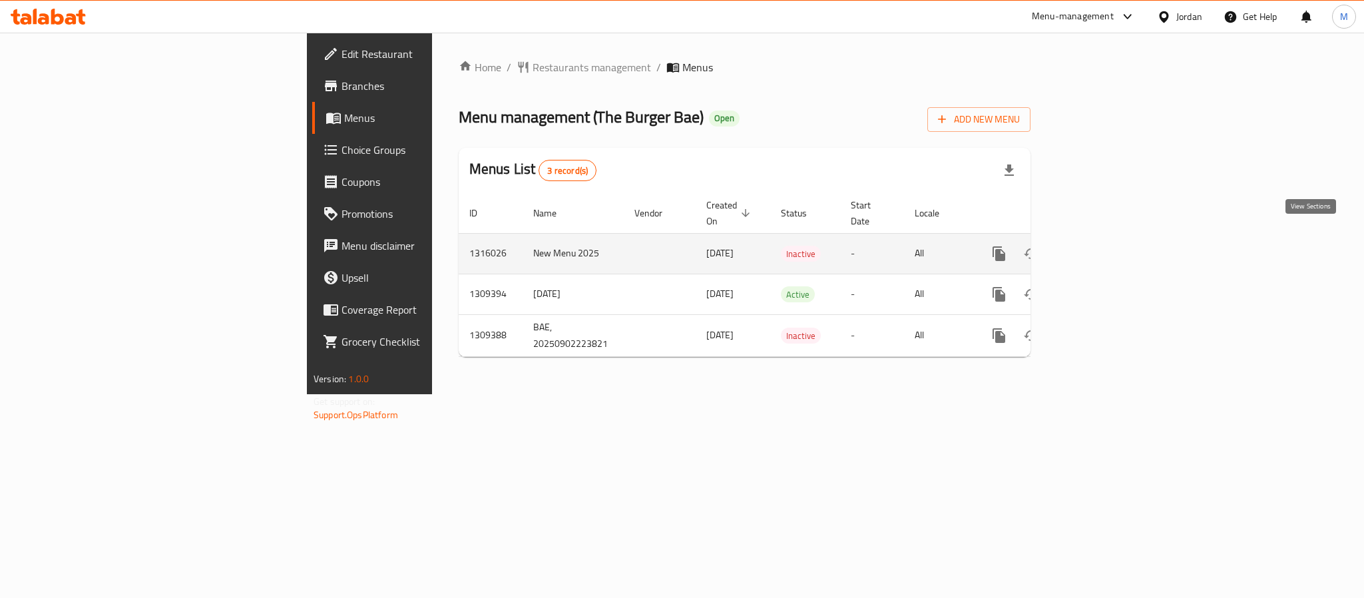
click at [1103, 246] on icon "enhanced table" at bounding box center [1095, 254] width 16 height 16
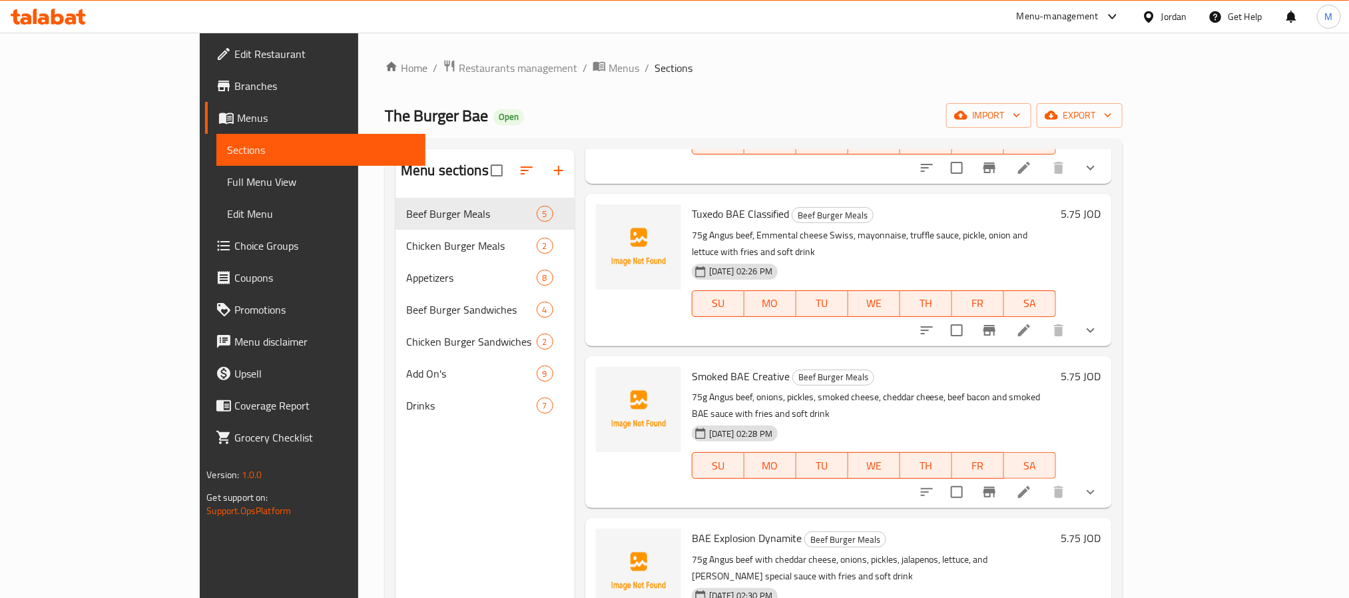
scroll to position [162, 0]
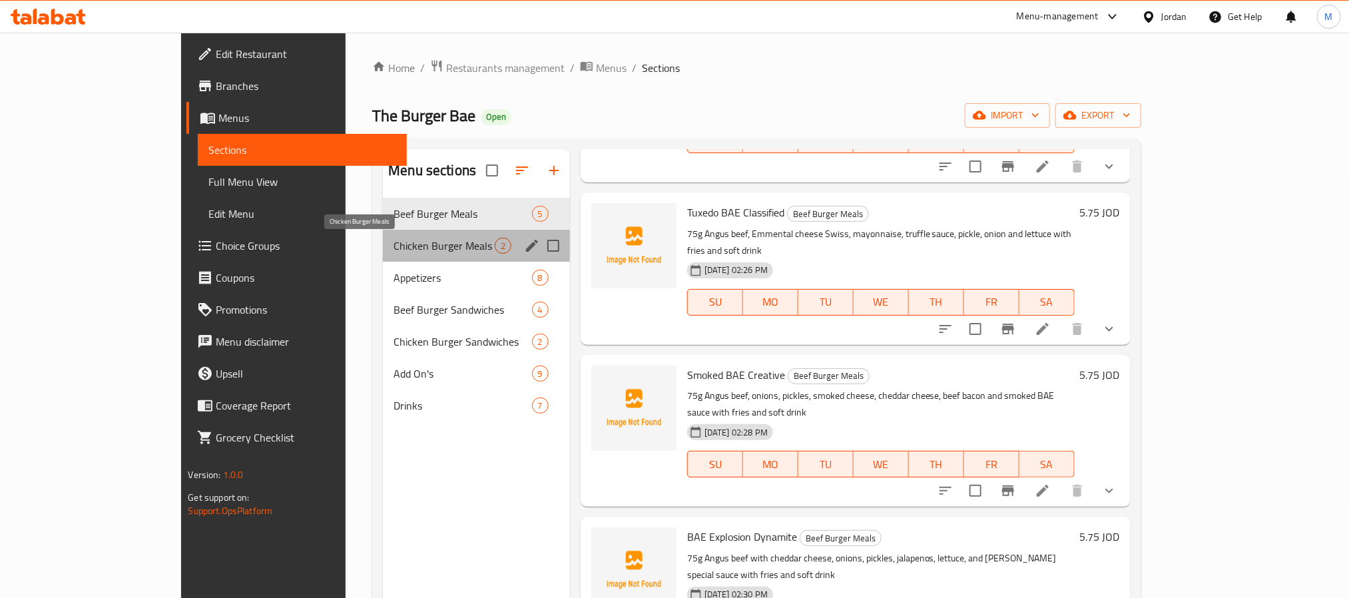
click at [434, 248] on span "Chicken Burger Meals" at bounding box center [443, 246] width 101 height 16
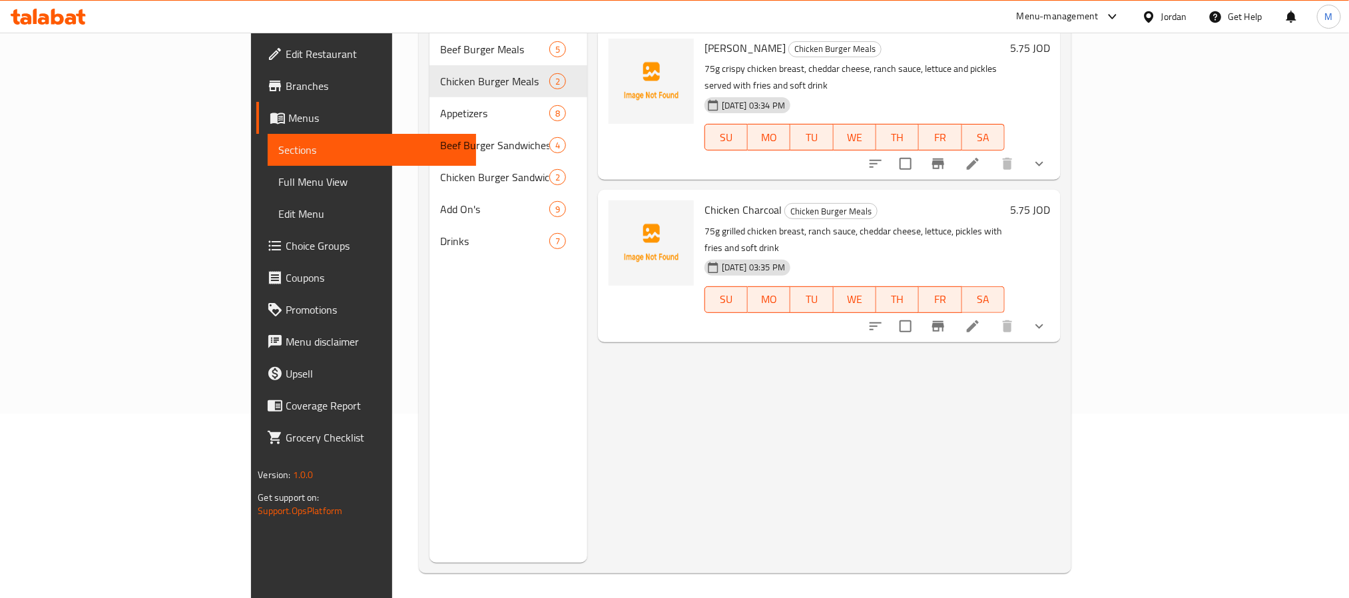
scroll to position [186, 0]
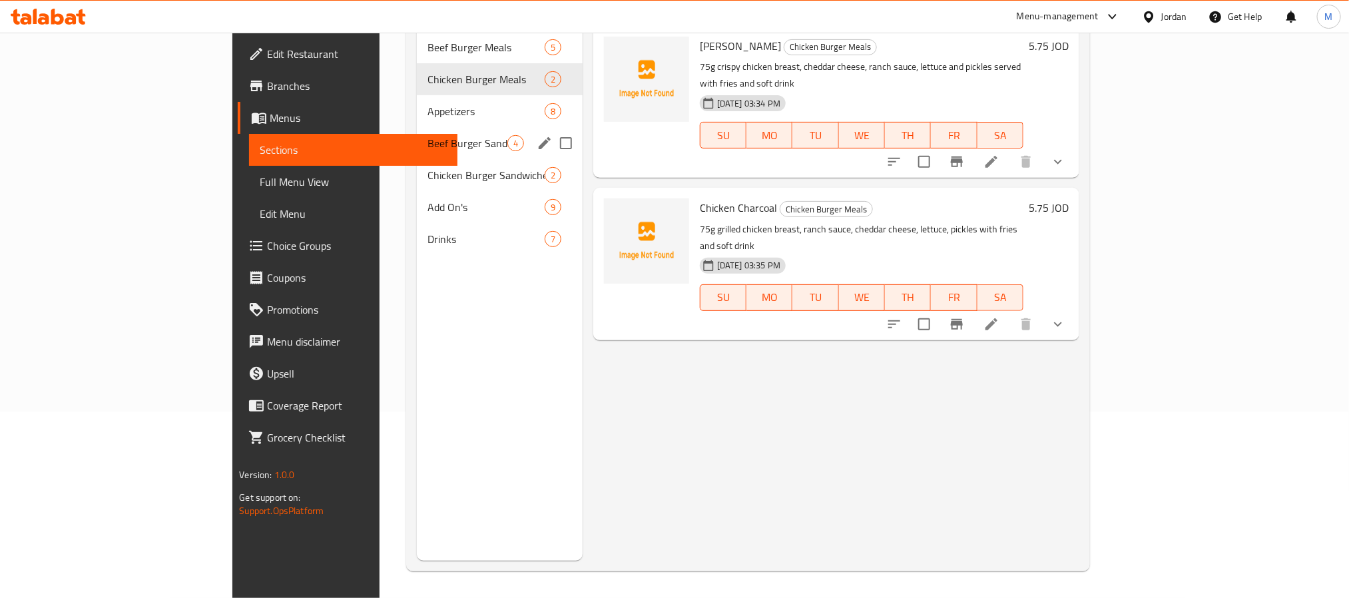
click at [427, 103] on span "Appetizers" at bounding box center [485, 111] width 117 height 16
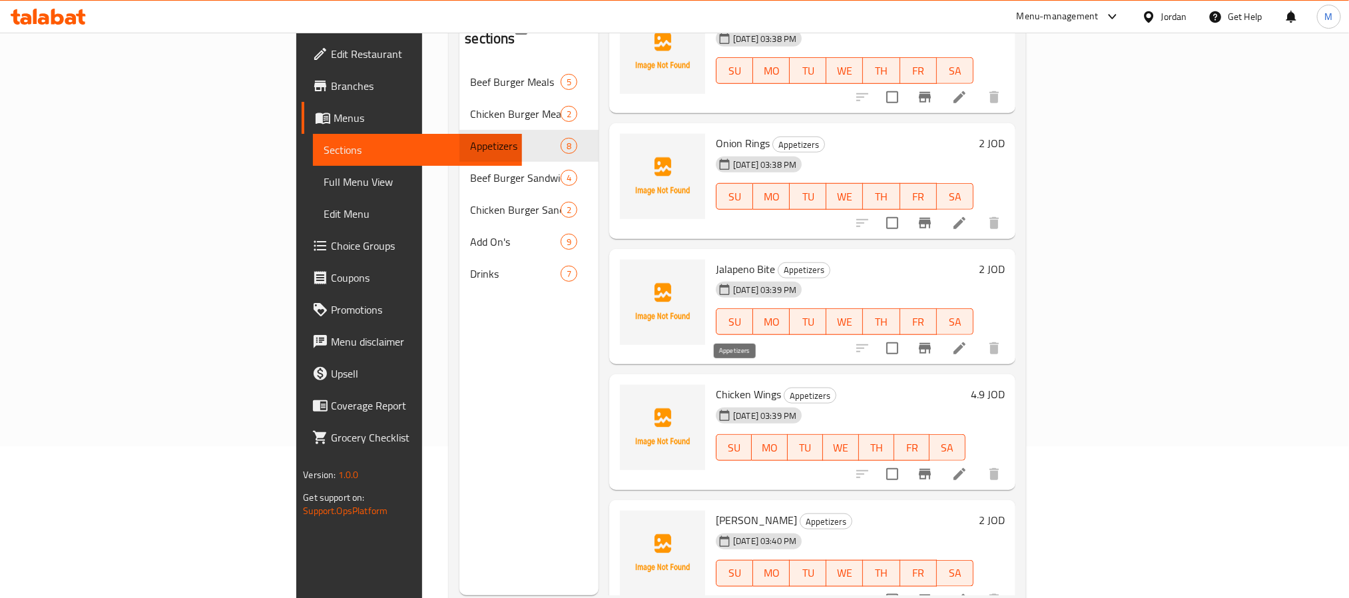
scroll to position [186, 0]
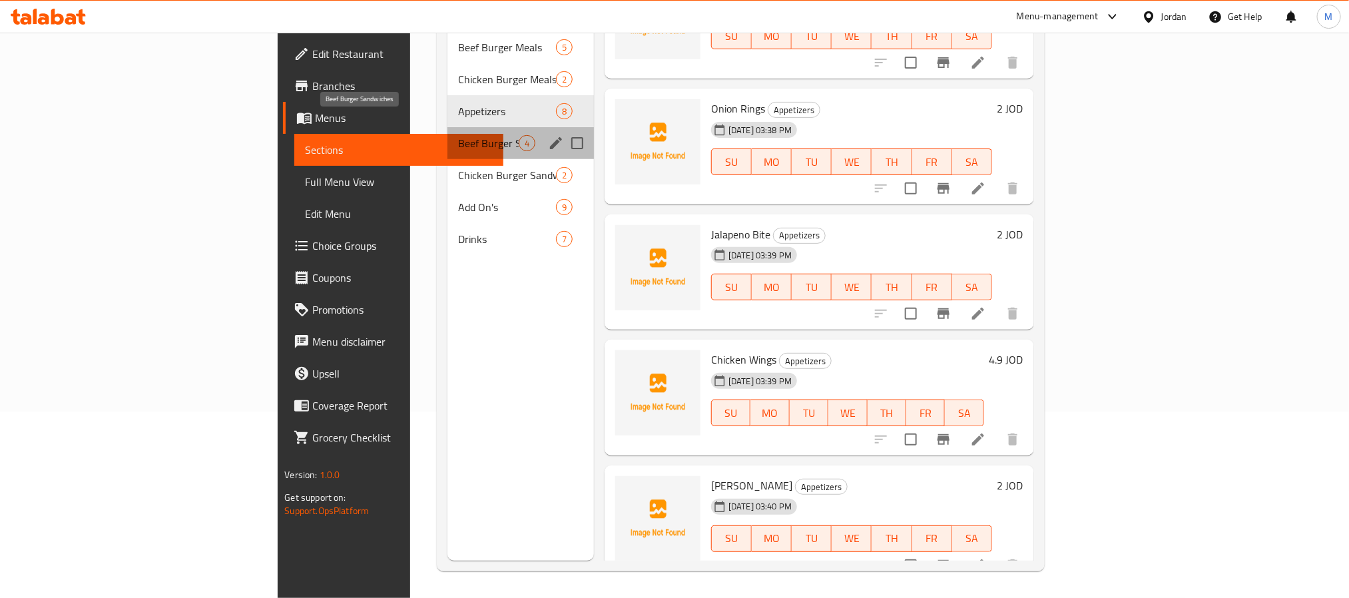
click at [458, 135] on span "Beef Burger Sandwiches" at bounding box center [488, 143] width 61 height 16
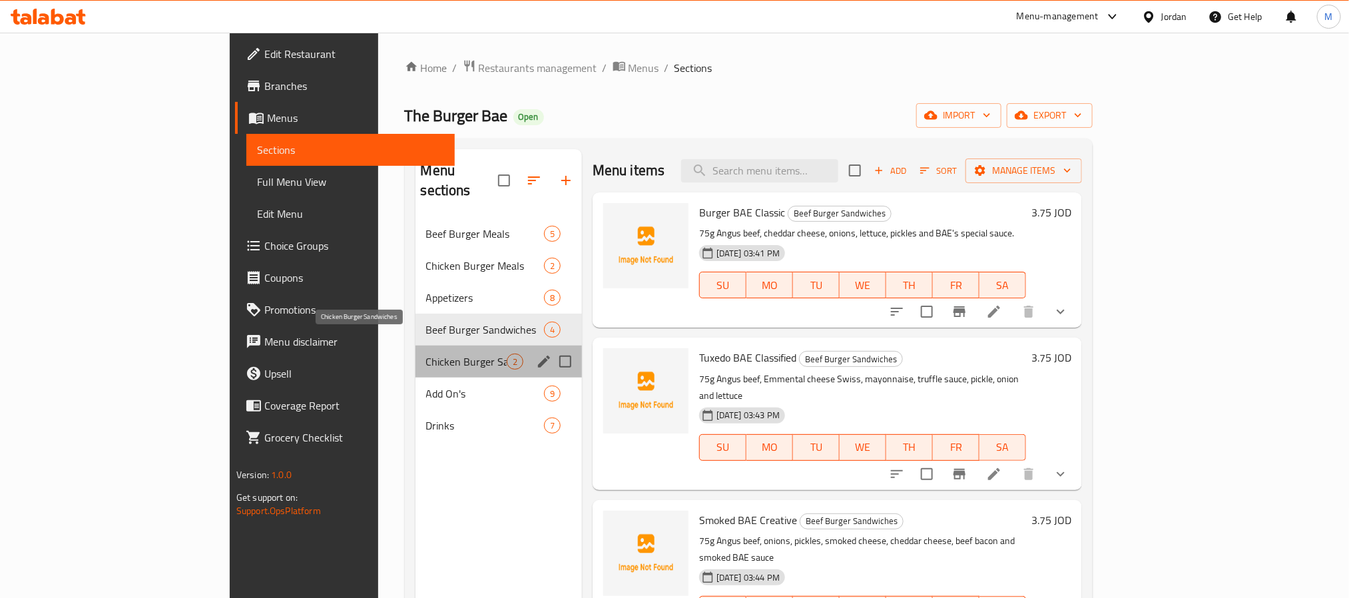
click at [426, 353] on span "Chicken Burger Sandwiches" at bounding box center [466, 361] width 81 height 16
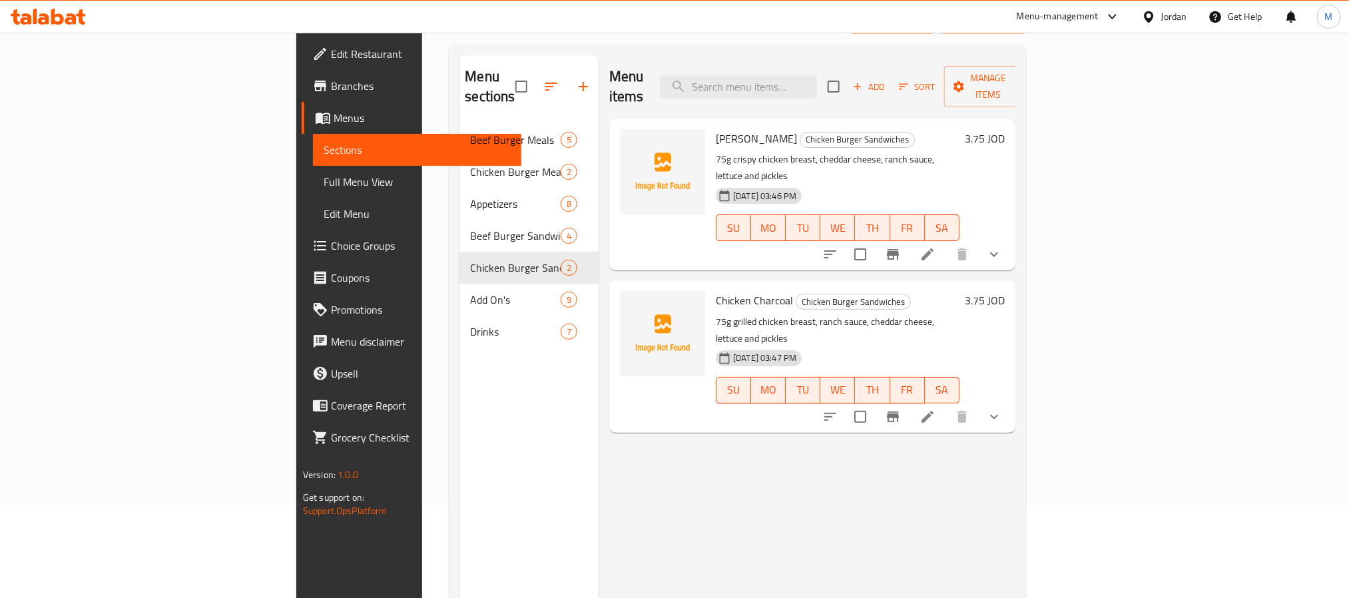
scroll to position [186, 0]
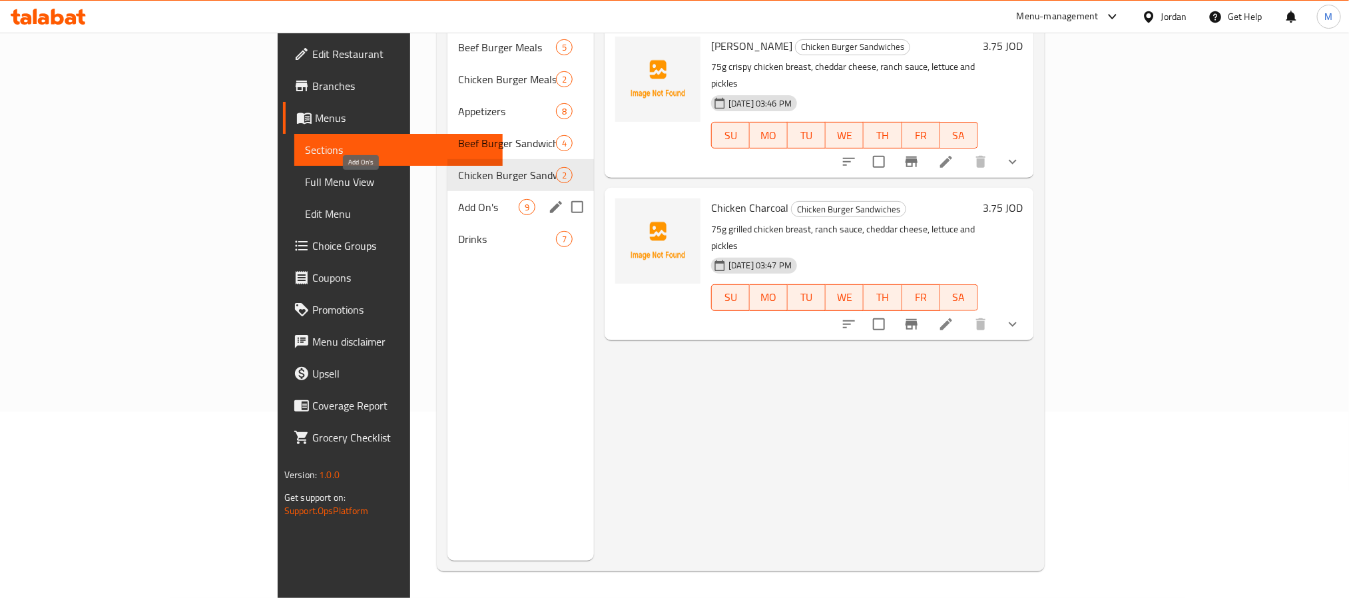
click at [458, 199] on span "Add On's" at bounding box center [488, 207] width 61 height 16
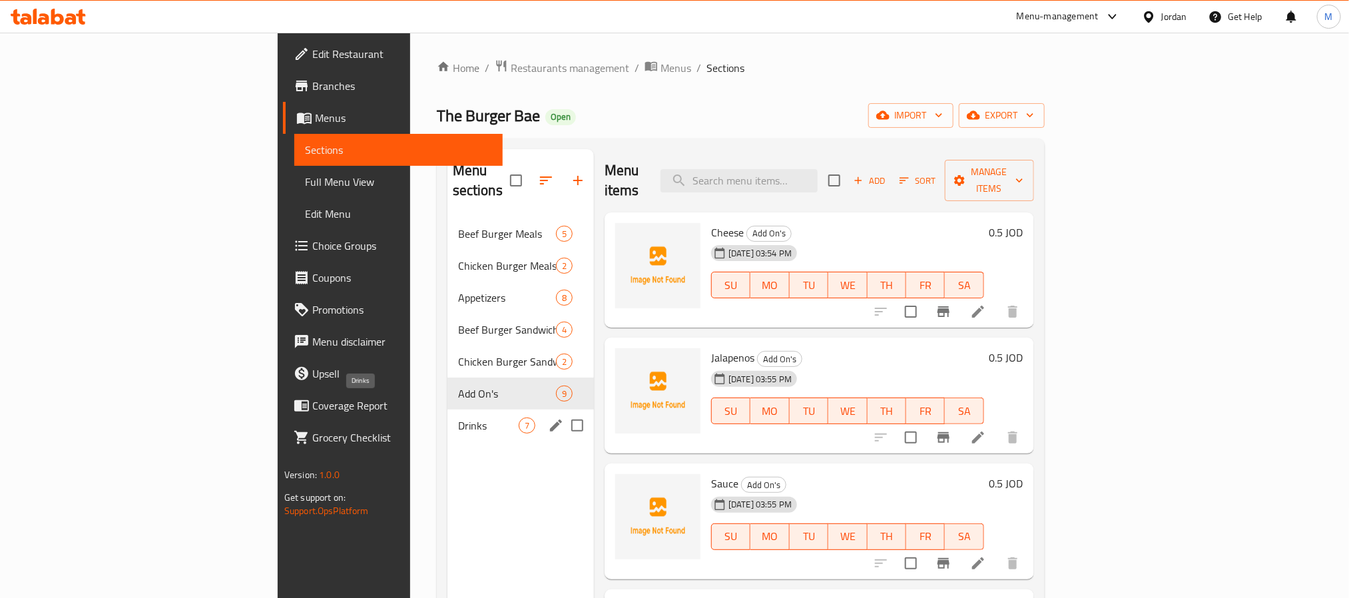
click at [458, 417] on span "Drinks" at bounding box center [488, 425] width 61 height 16
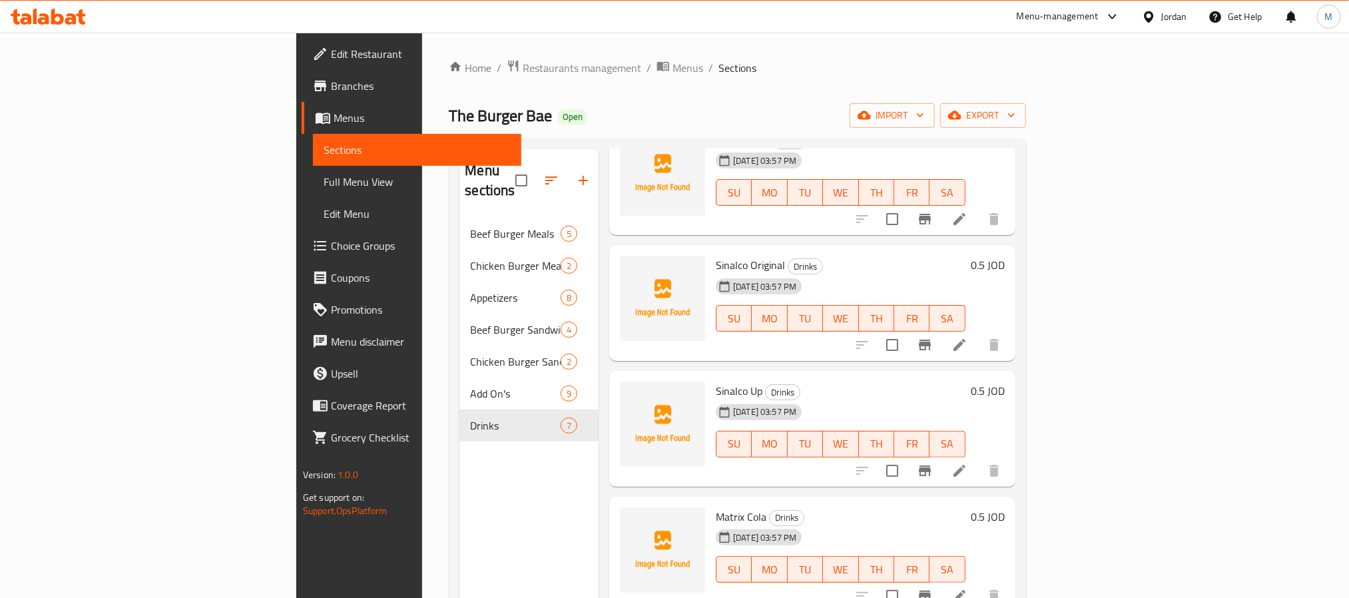
scroll to position [300, 0]
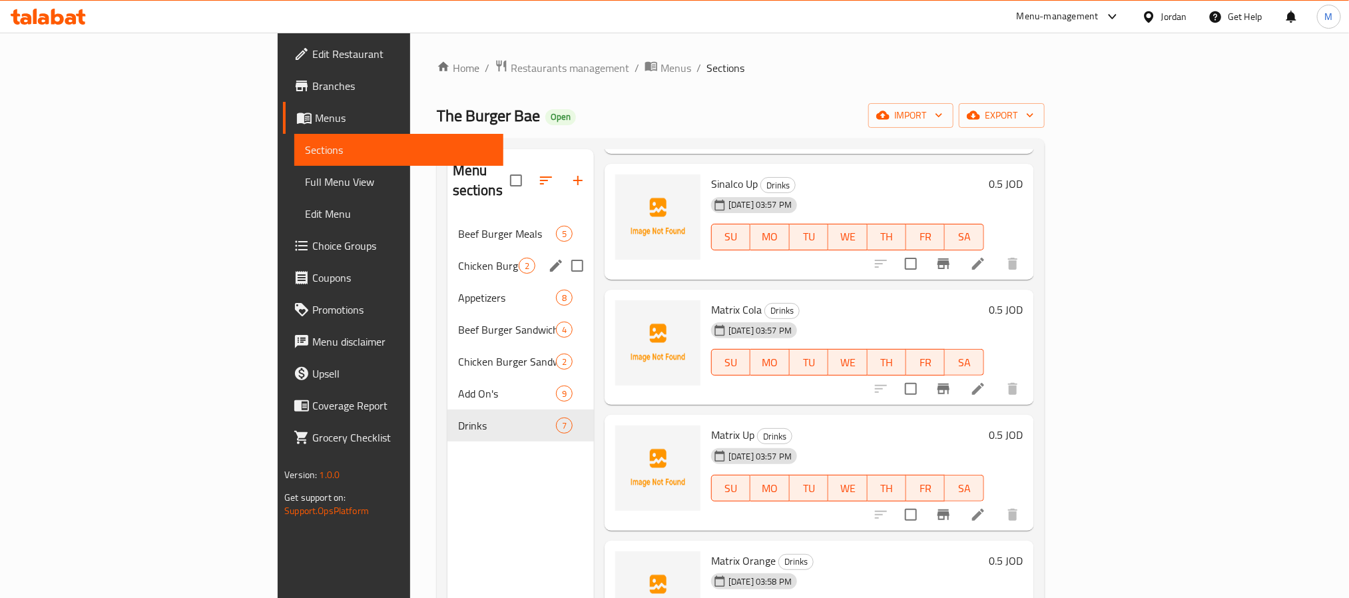
click at [447, 250] on div "Chicken Burger Meals 2" at bounding box center [520, 266] width 146 height 32
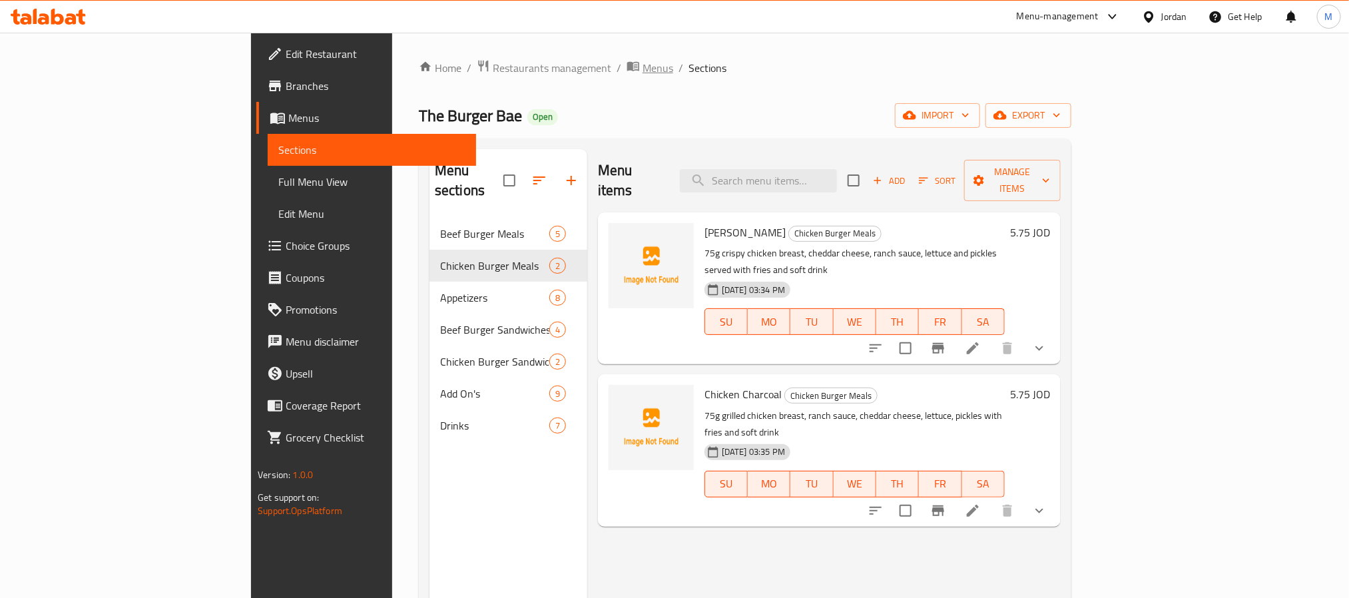
click at [626, 65] on span "breadcrumb" at bounding box center [634, 67] width 16 height 17
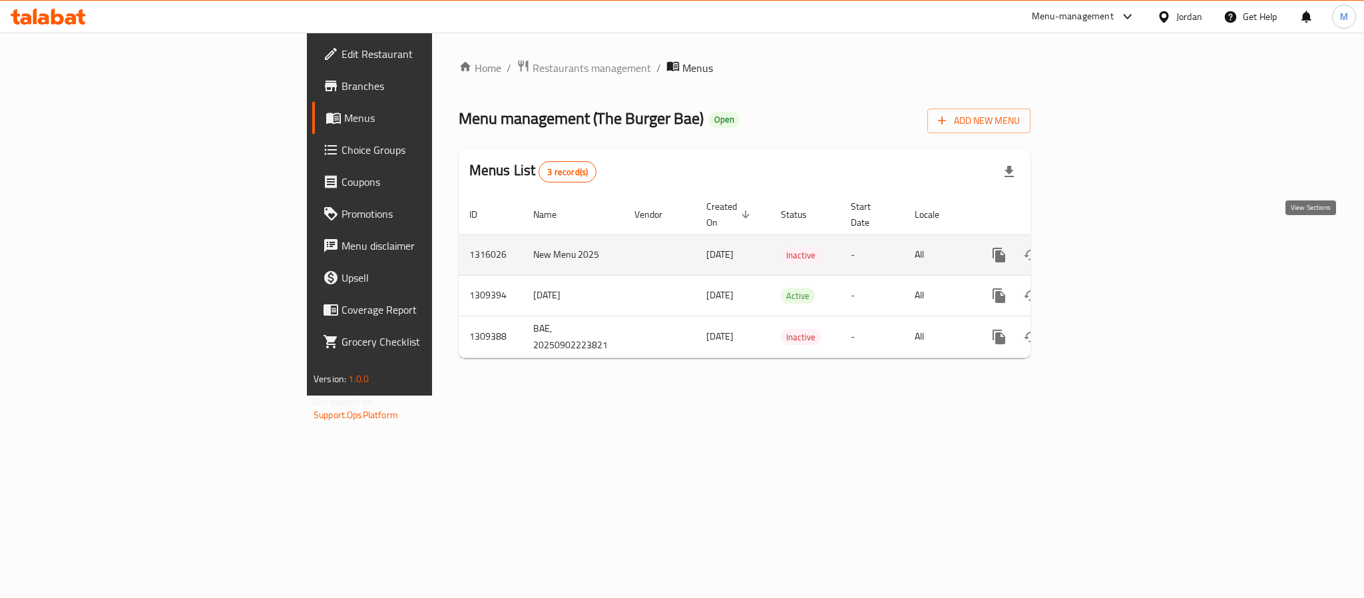
click at [1103, 247] on icon "enhanced table" at bounding box center [1095, 255] width 16 height 16
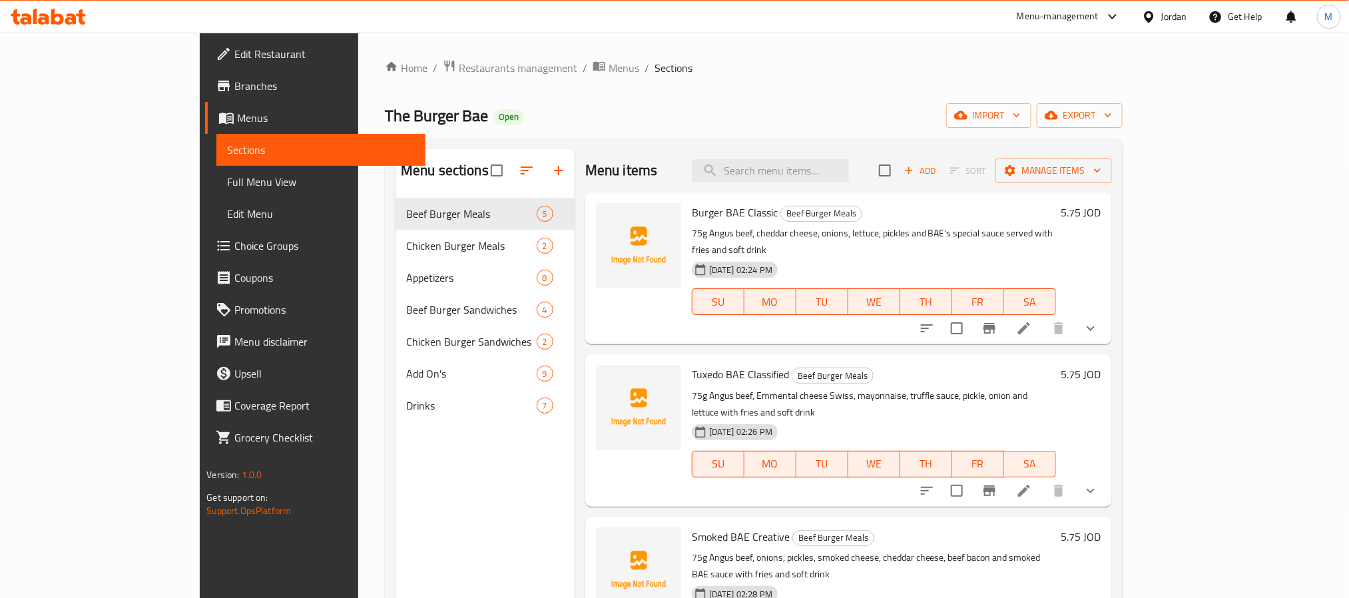
drag, startPoint x: 861, startPoint y: 93, endPoint x: 720, endPoint y: 83, distance: 141.5
click at [720, 83] on div "Home / Restaurants management / Menus / Sections The Burger Bae Open import exp…" at bounding box center [754, 408] width 738 height 698
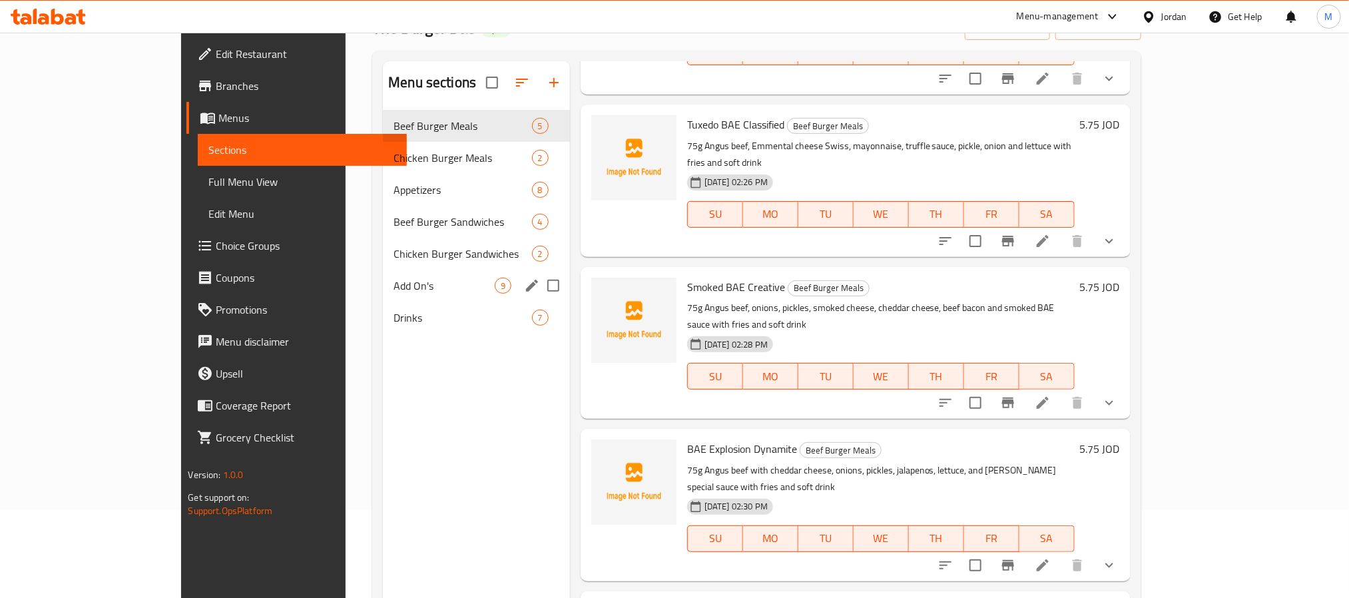
scroll to position [87, 0]
click at [383, 148] on div "Chicken Burger Meals 2" at bounding box center [476, 159] width 187 height 32
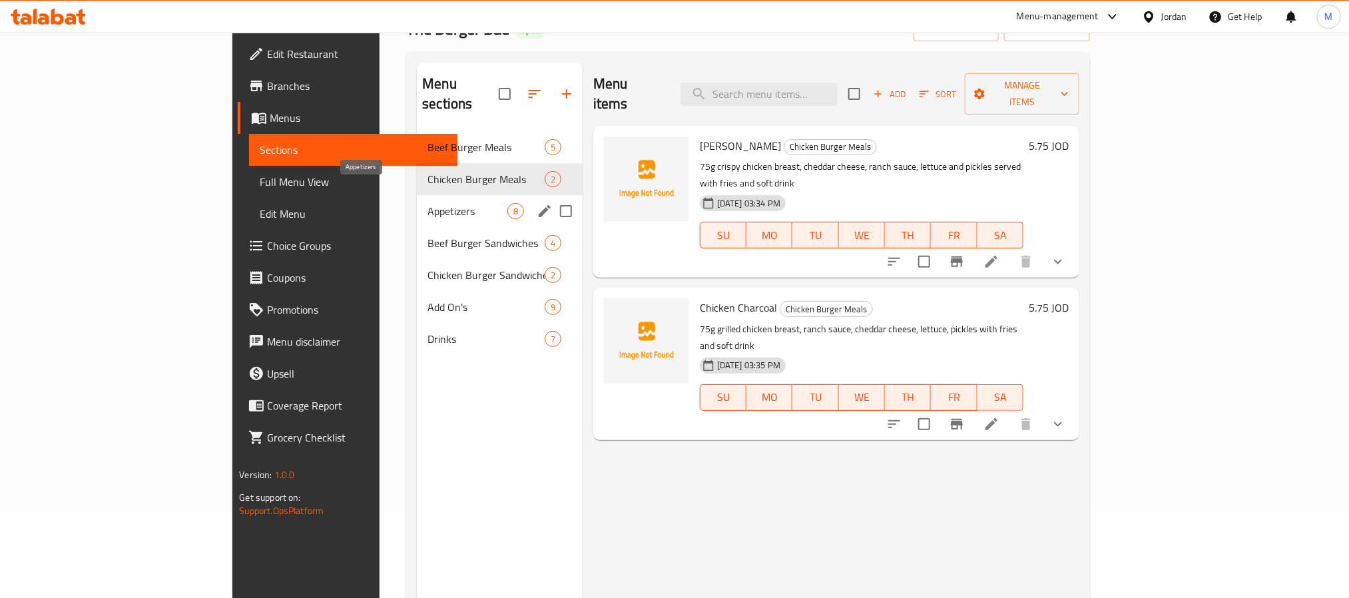
click at [417, 195] on div "Appetizers 8" at bounding box center [500, 211] width 166 height 32
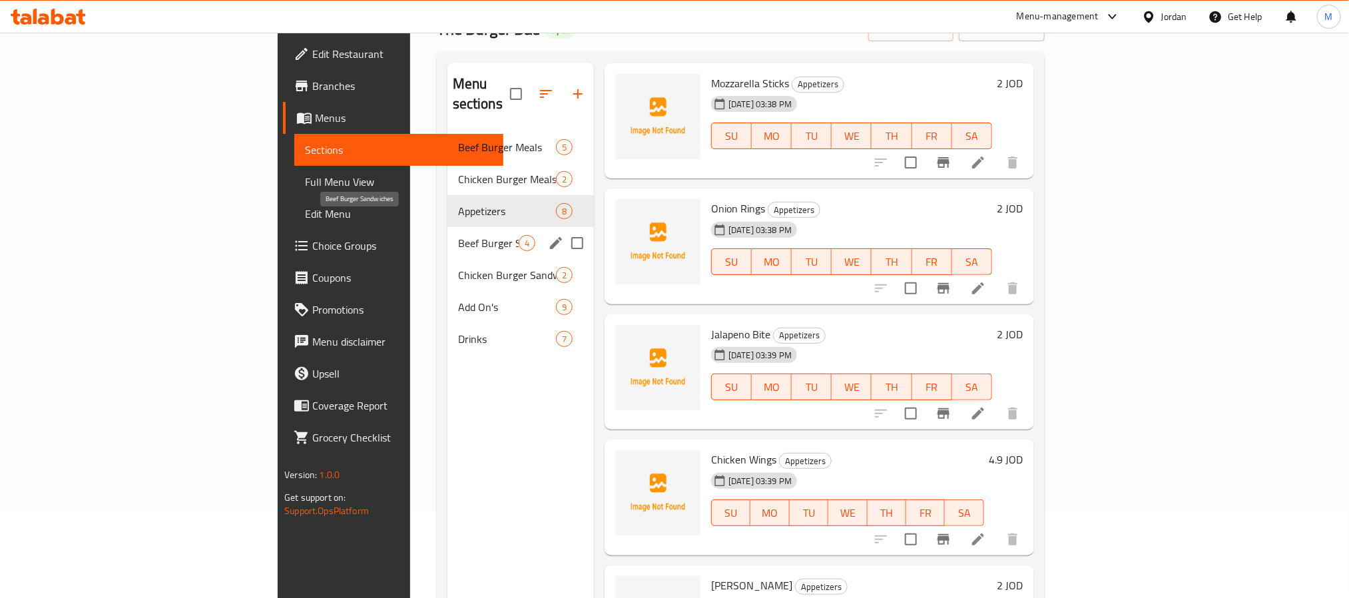
click at [458, 235] on span "Beef Burger Sandwiches" at bounding box center [488, 243] width 61 height 16
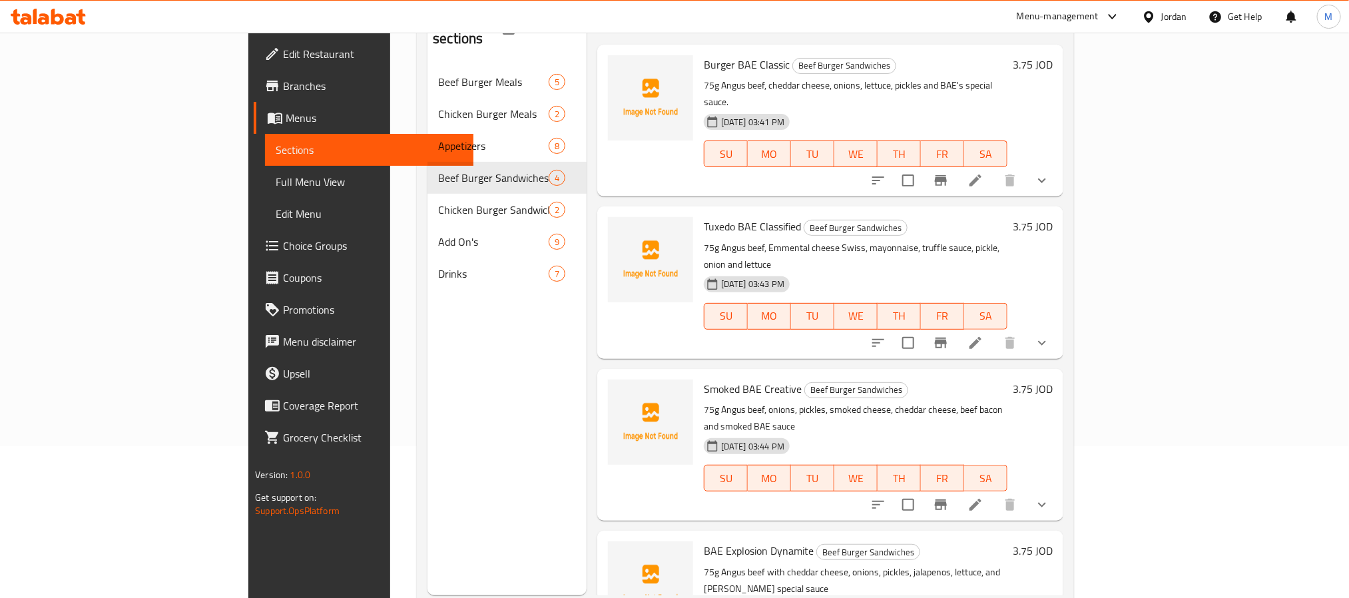
scroll to position [186, 0]
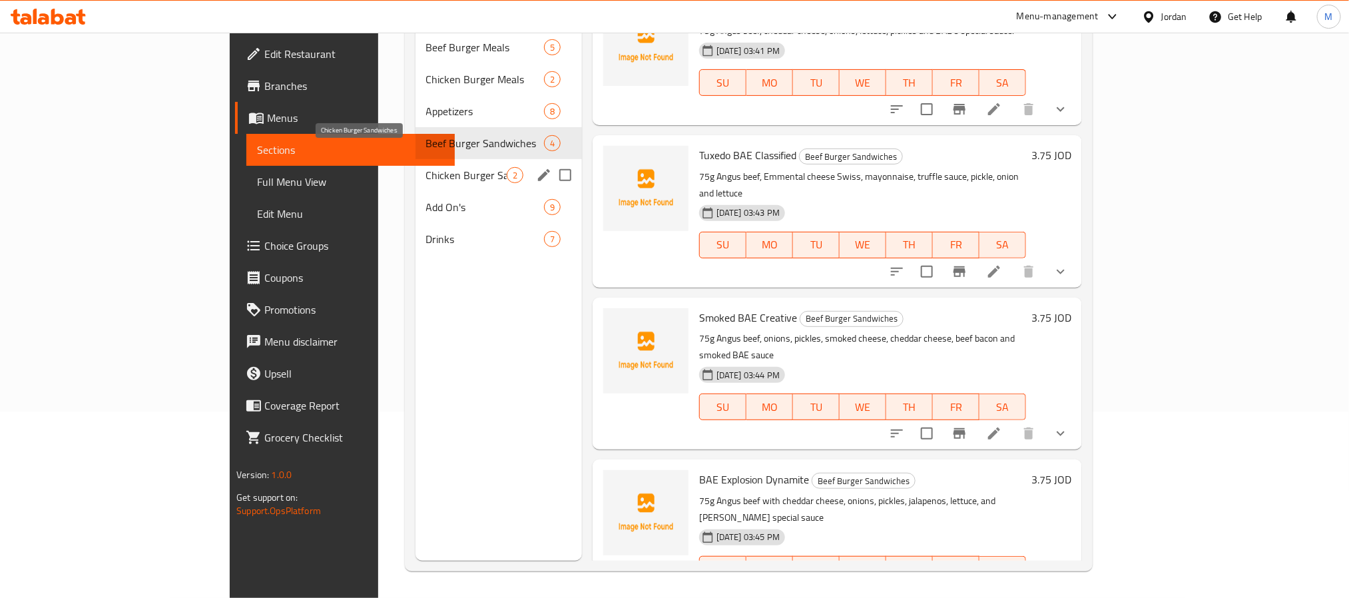
click at [426, 167] on span "Chicken Burger Sandwiches" at bounding box center [466, 175] width 81 height 16
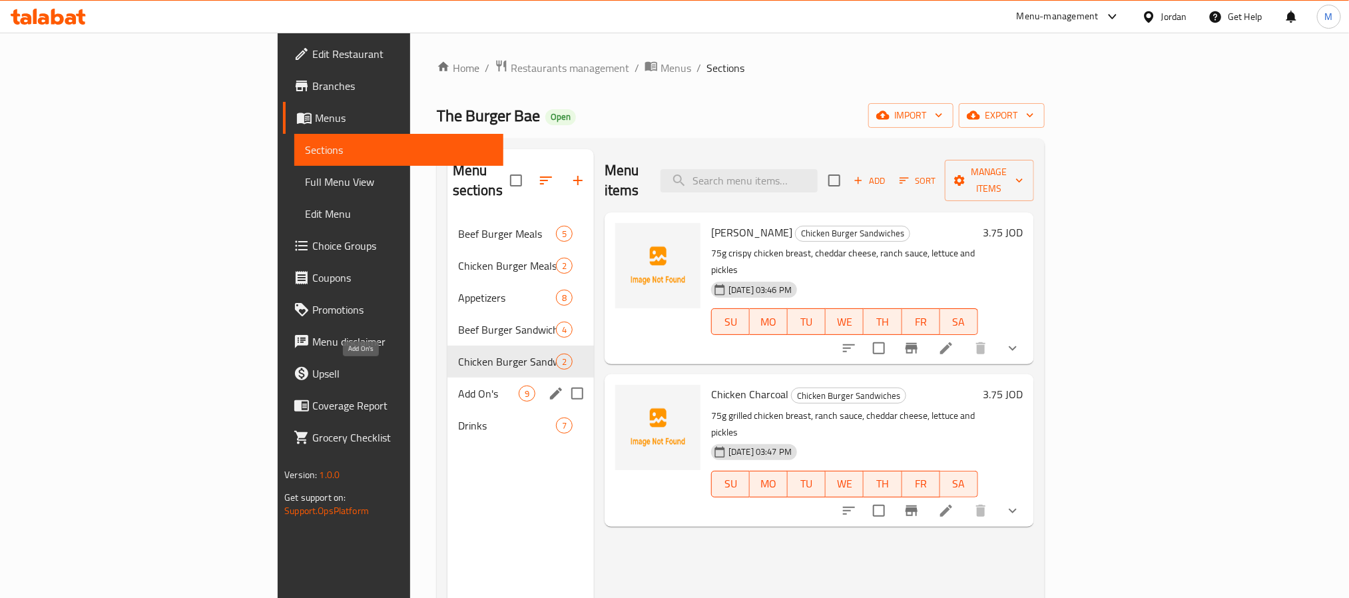
click at [458, 385] on span "Add On's" at bounding box center [488, 393] width 61 height 16
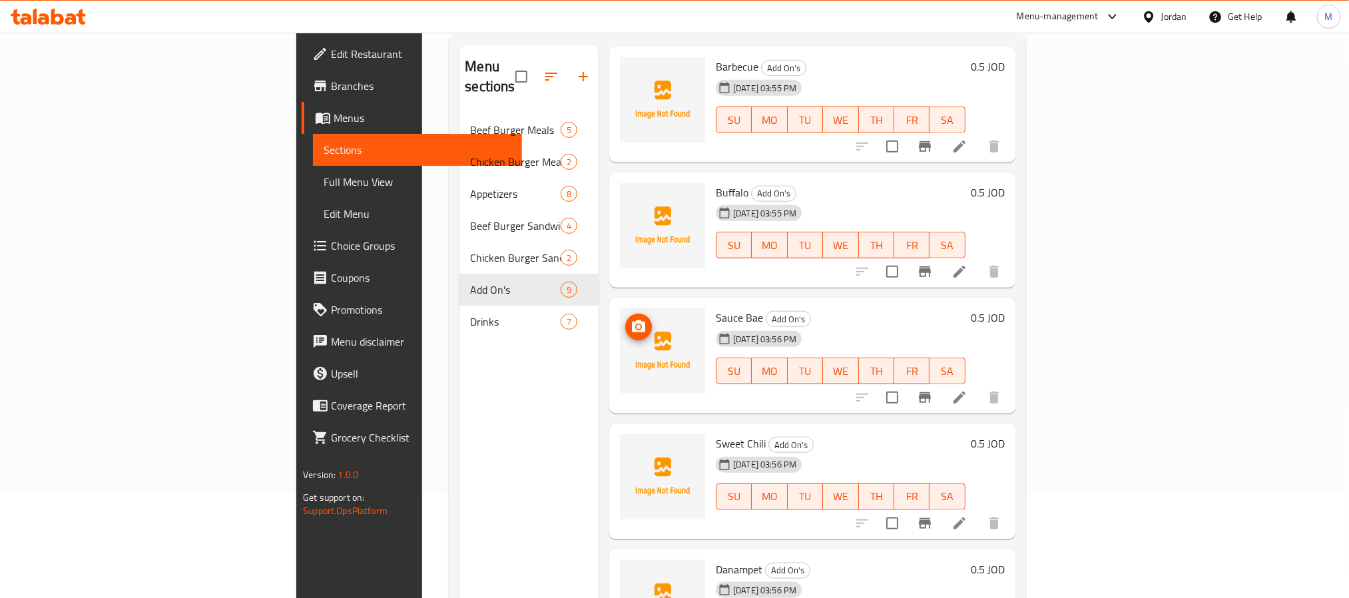
scroll to position [186, 0]
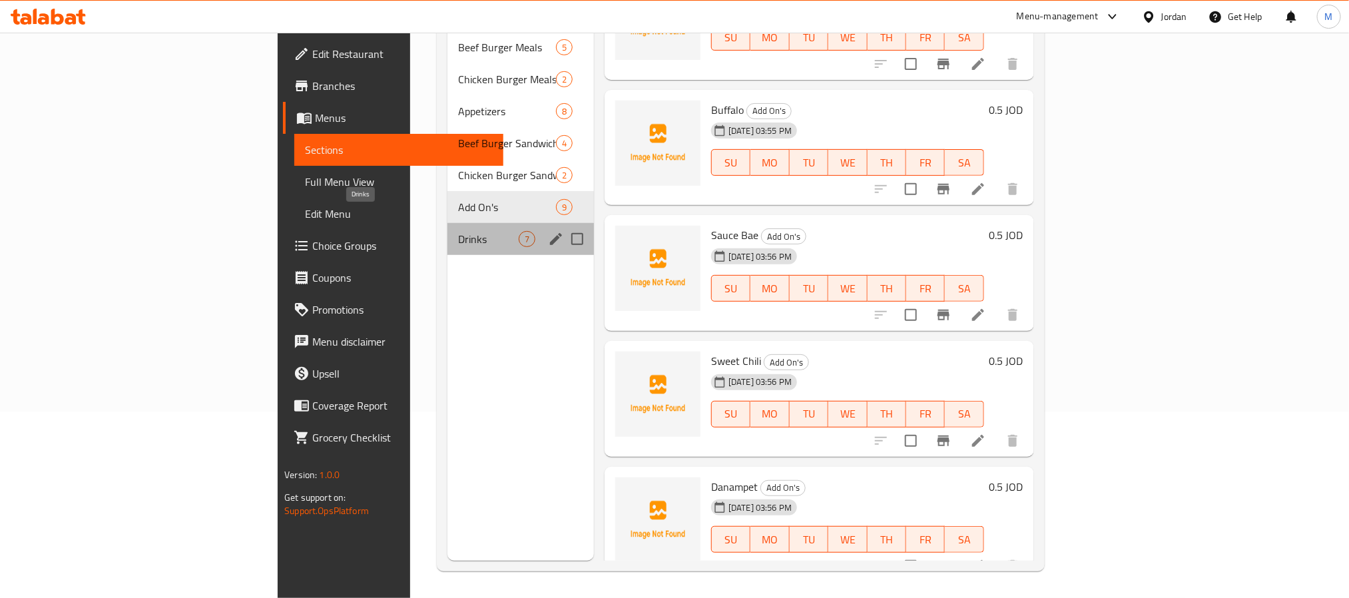
click at [458, 231] on span "Drinks" at bounding box center [488, 239] width 61 height 16
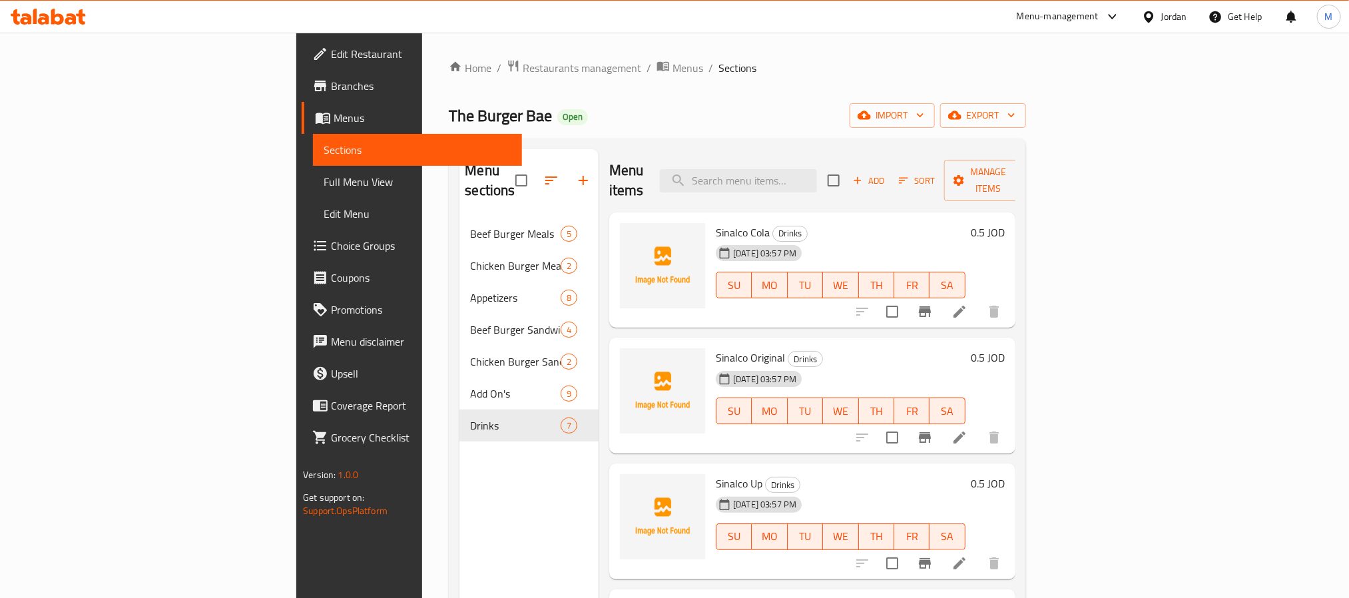
drag, startPoint x: 712, startPoint y: 126, endPoint x: 620, endPoint y: 110, distance: 93.4
click at [627, 110] on div "The Burger Bae Open import export" at bounding box center [737, 115] width 576 height 25
